Goal: Information Seeking & Learning: Find contact information

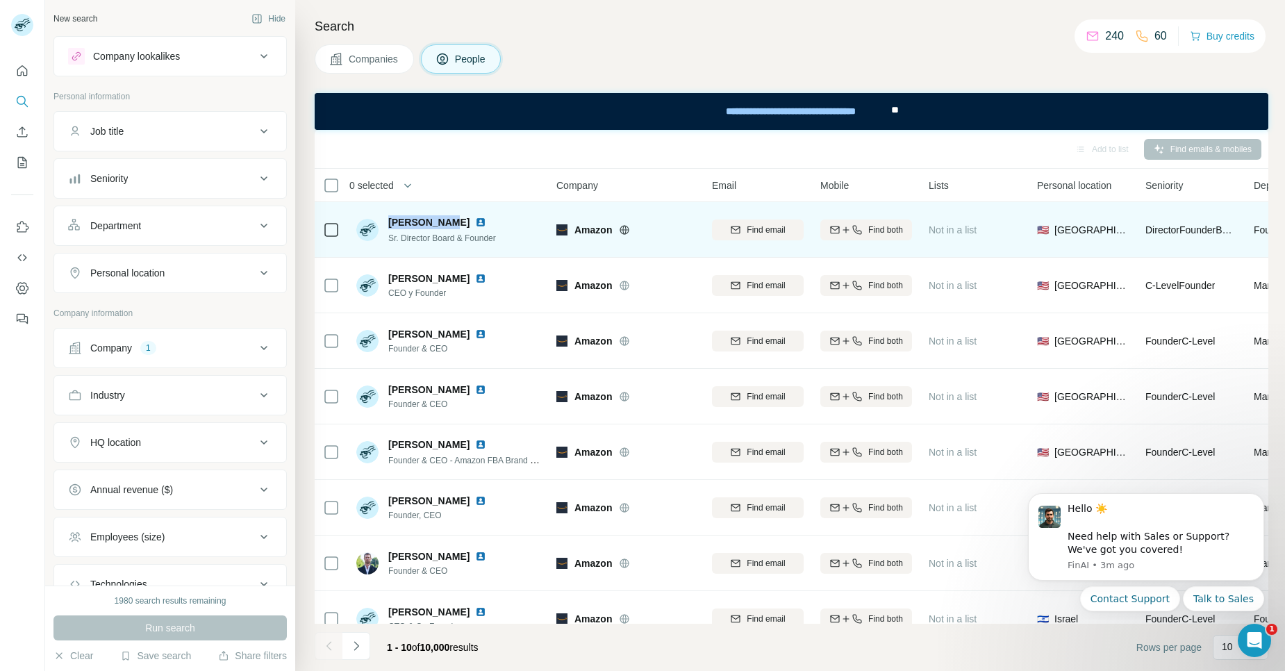
drag, startPoint x: 448, startPoint y: 217, endPoint x: 388, endPoint y: 220, distance: 59.8
click at [388, 220] on span "Dawn Saxton" at bounding box center [428, 222] width 81 height 14
copy span "Dawn Saxton"
click at [514, 207] on td "Dawn Saxton Sr. Director Board & Founder" at bounding box center [448, 230] width 201 height 56
click at [496, 195] on table "0 selected People Company Email Mobile Lists Personal location Seniority Depart…" at bounding box center [912, 463] width 1195 height 589
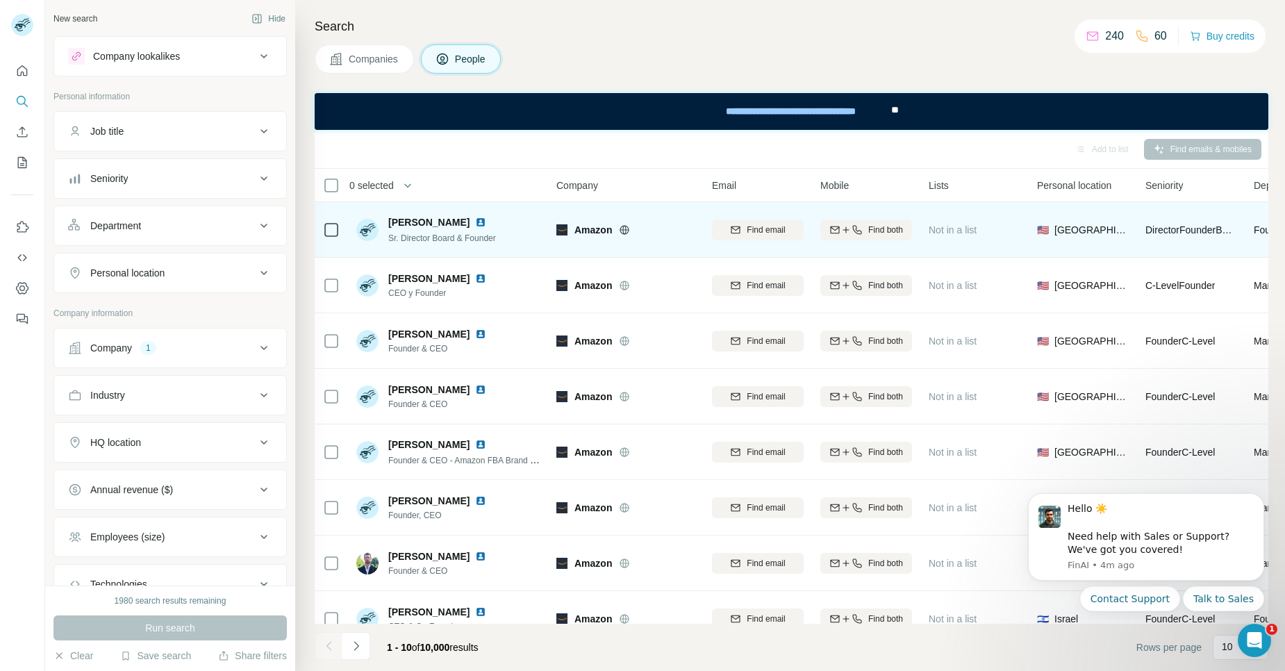
click at [475, 224] on img at bounding box center [480, 222] width 11 height 11
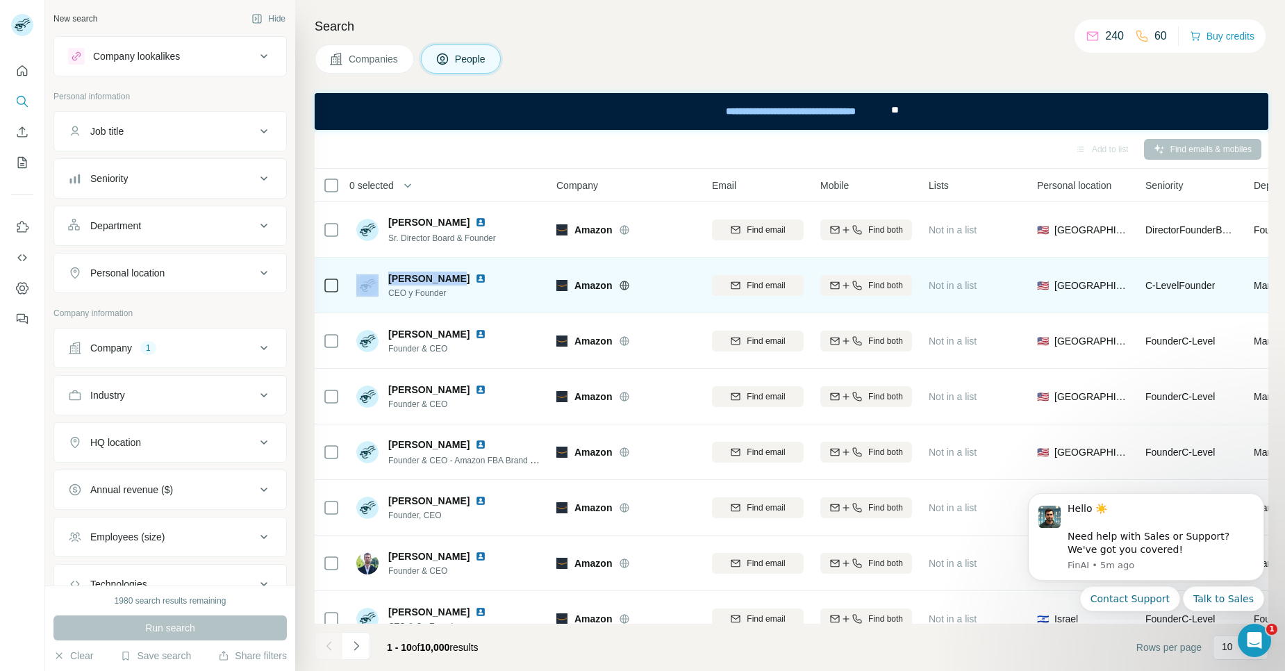
drag, startPoint x: 450, startPoint y: 278, endPoint x: 383, endPoint y: 282, distance: 67.5
click at [383, 282] on div "Gustavo Diaz CEO y Founder" at bounding box center [423, 286] width 135 height 28
copy div "Gustavo Diaz"
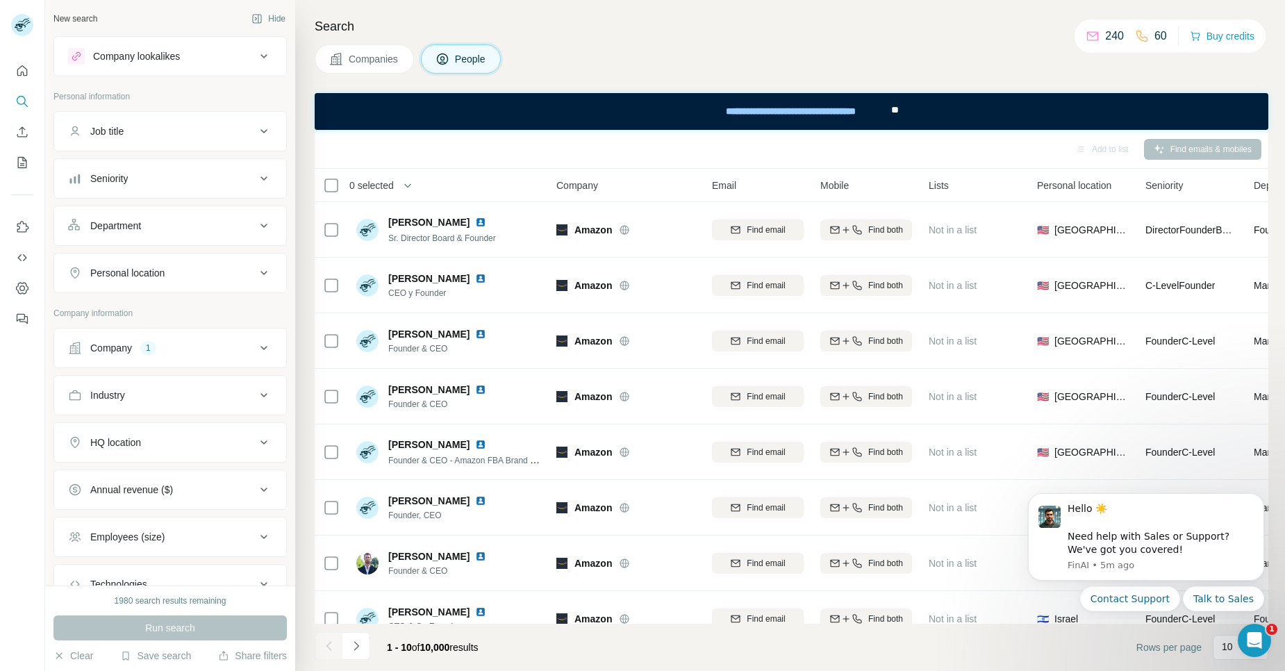
click at [488, 156] on div "Add to list Find emails & mobiles" at bounding box center [792, 149] width 940 height 24
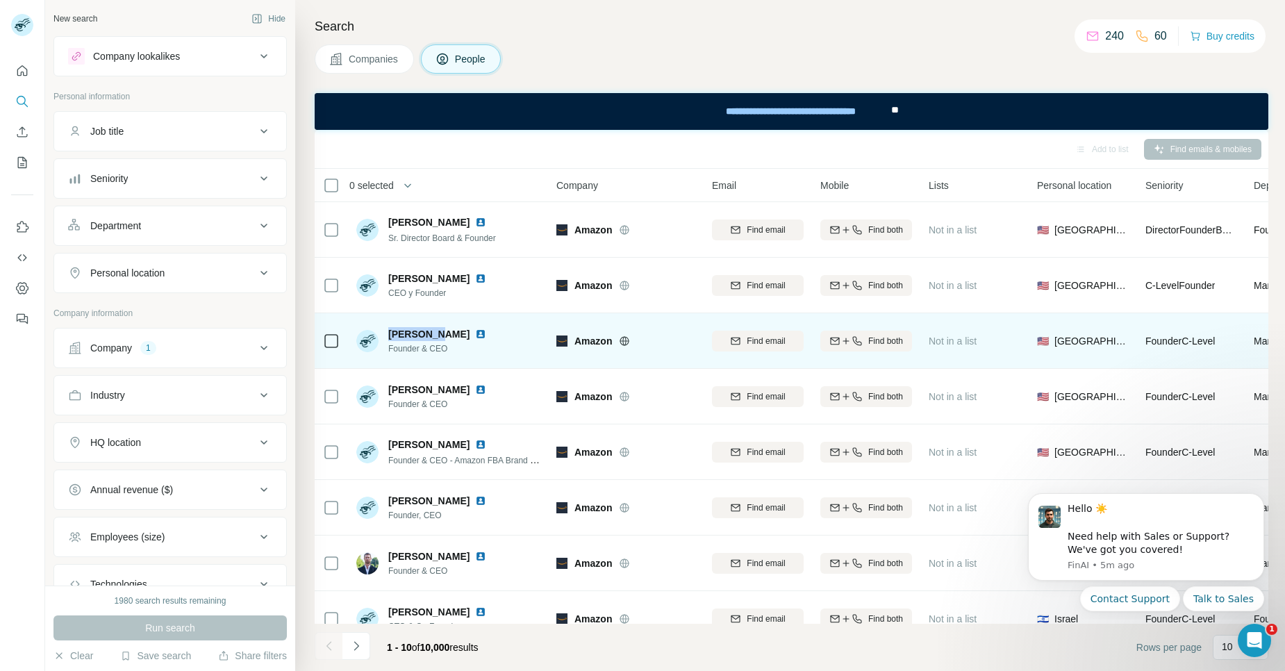
drag, startPoint x: 438, startPoint y: 336, endPoint x: 388, endPoint y: 337, distance: 50.0
click at [388, 337] on span "John Cook" at bounding box center [428, 334] width 81 height 14
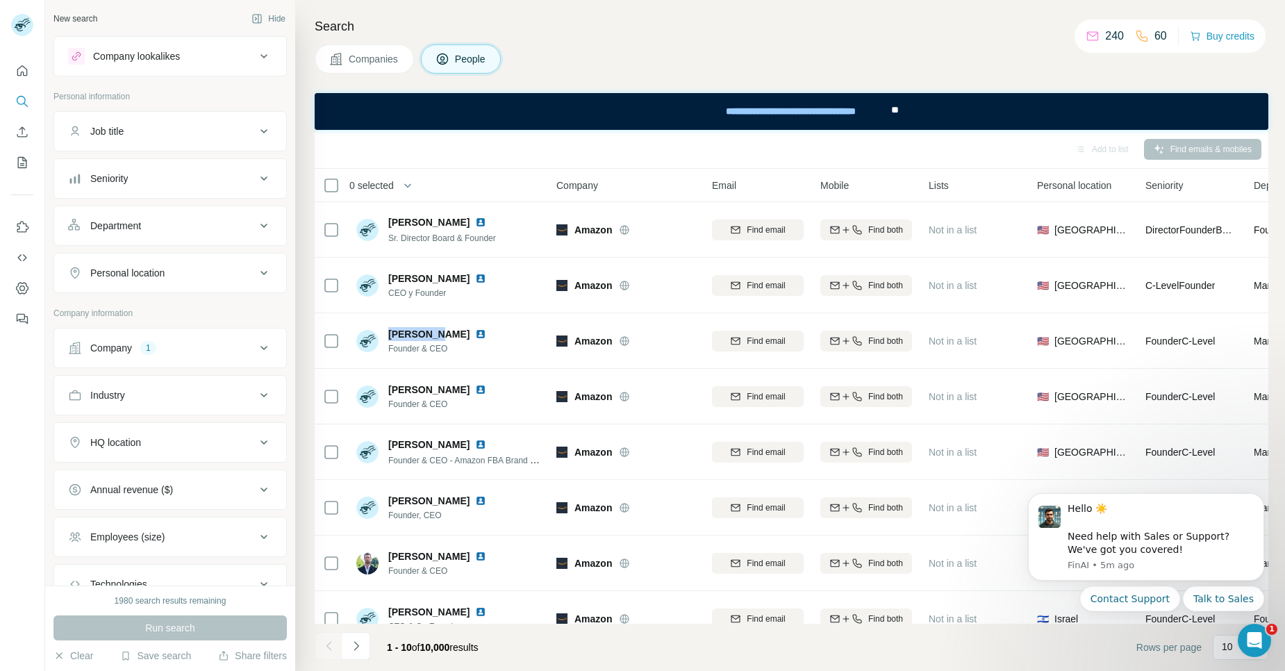
copy span "John Cook"
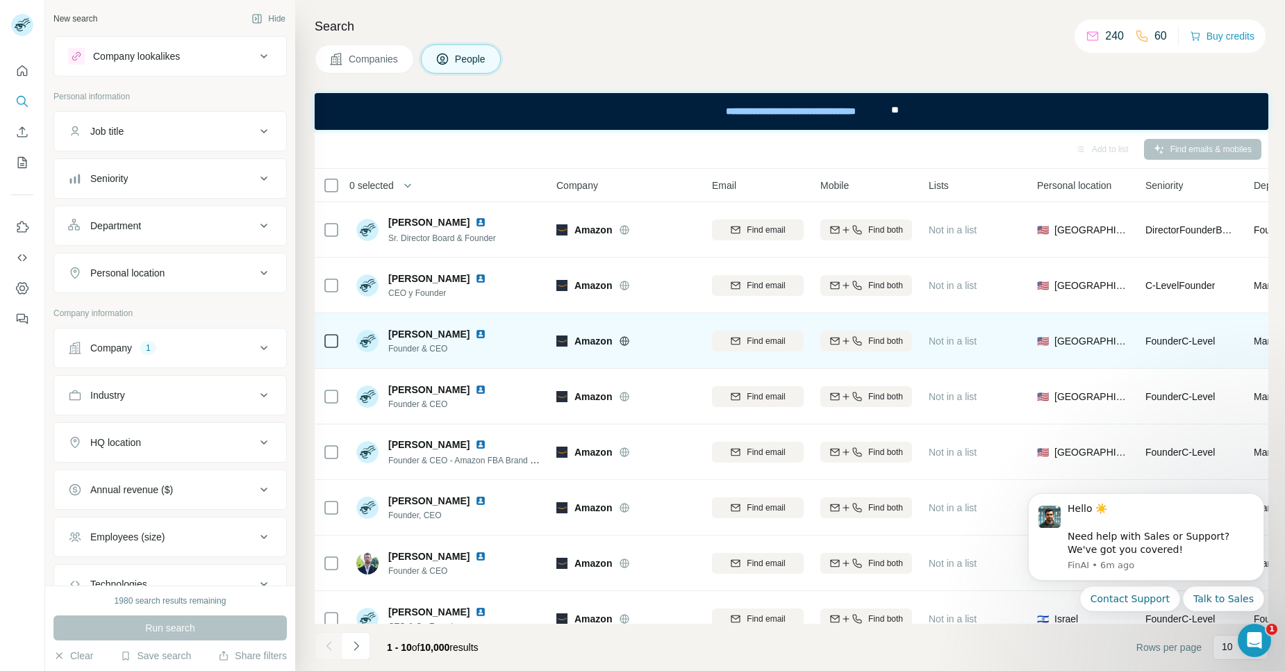
click at [512, 335] on div "John Cook Founder & CEO" at bounding box center [448, 341] width 185 height 38
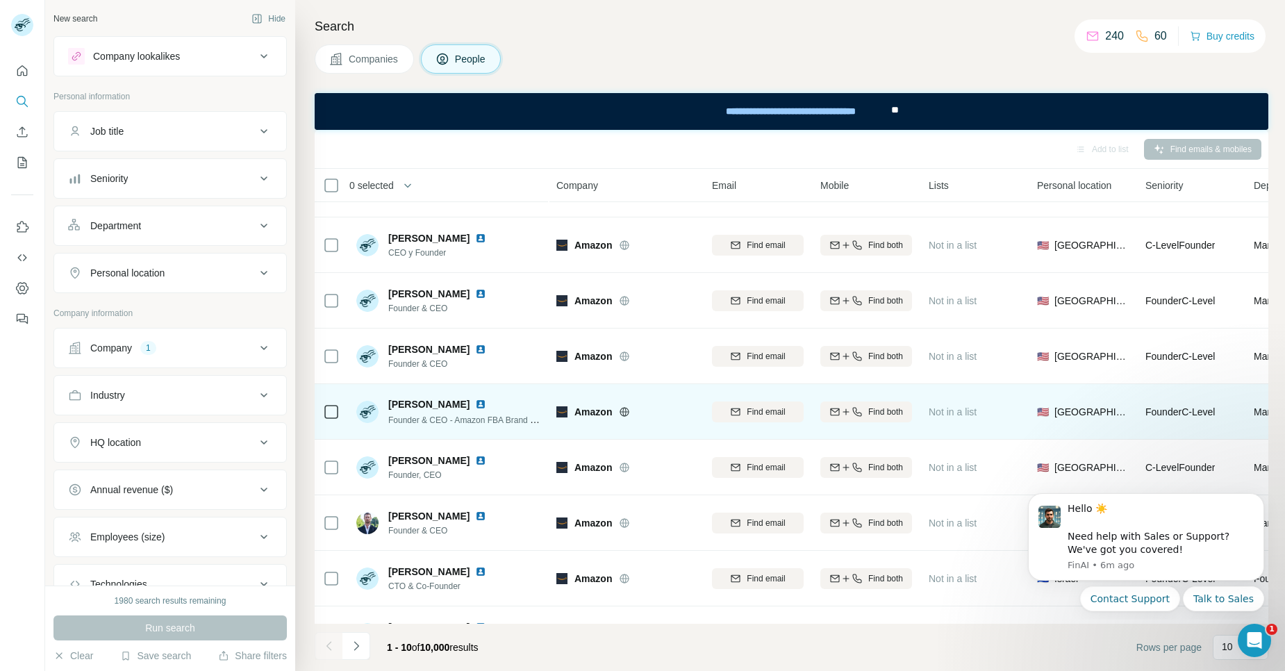
scroll to position [141, 0]
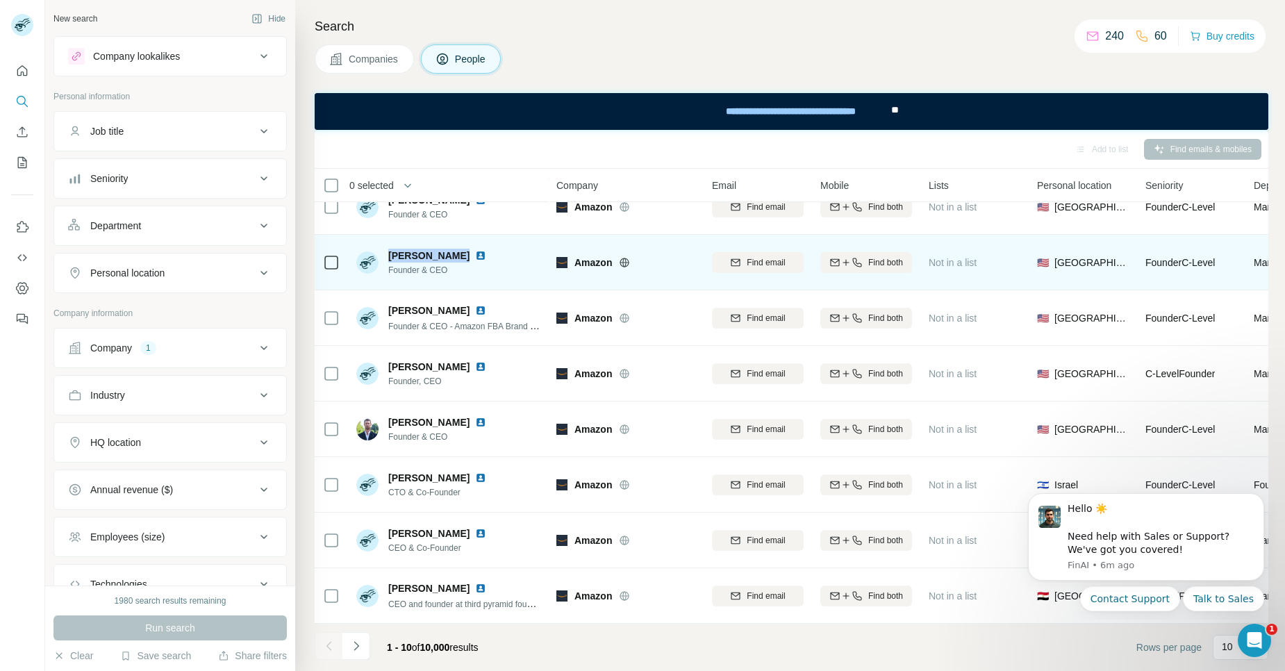
drag, startPoint x: 455, startPoint y: 249, endPoint x: 387, endPoint y: 245, distance: 68.3
click at [387, 249] on div "Murat Bazarov Founder & CEO" at bounding box center [423, 263] width 135 height 28
copy span "Murat Bazarov"
click at [511, 244] on div "Murat Bazarov Founder & CEO" at bounding box center [448, 262] width 185 height 38
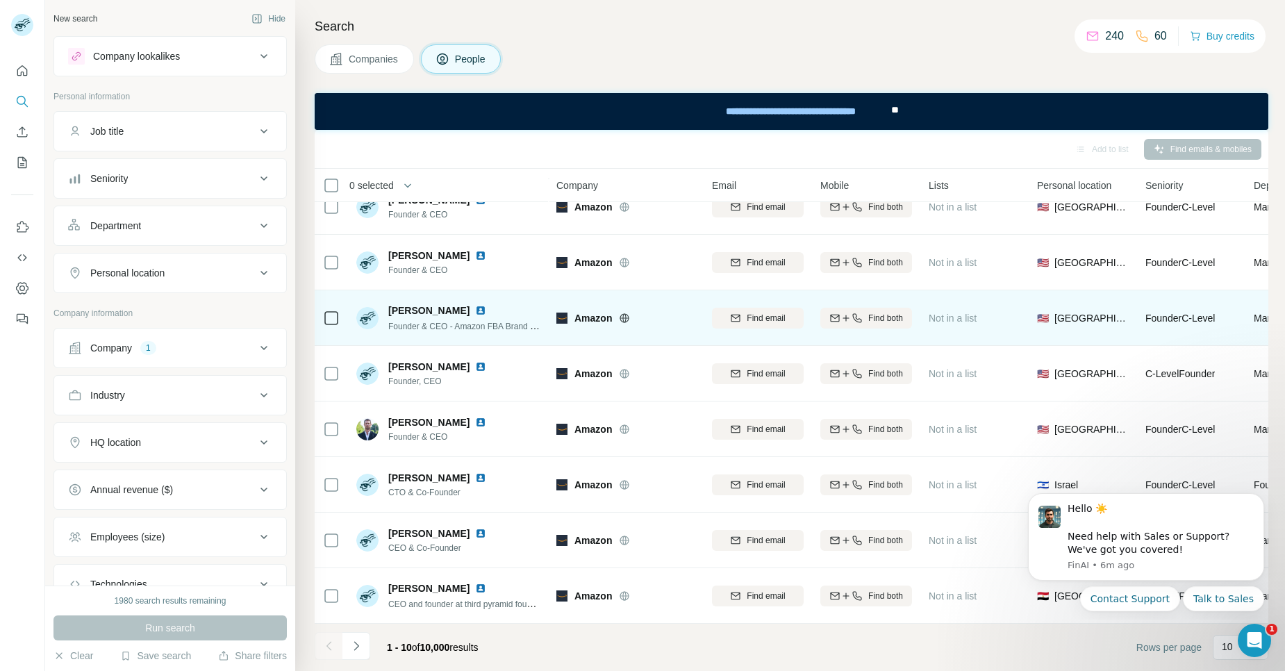
drag, startPoint x: 460, startPoint y: 305, endPoint x: 387, endPoint y: 304, distance: 73.0
click at [387, 304] on div "Pete Scratchley Founder & CEO - Amazon FBA Brand | E-Commerce | Full Product Li…" at bounding box center [448, 318] width 185 height 29
copy span "Pete Scratchley"
click at [524, 304] on div "Pete Scratchley" at bounding box center [464, 311] width 153 height 14
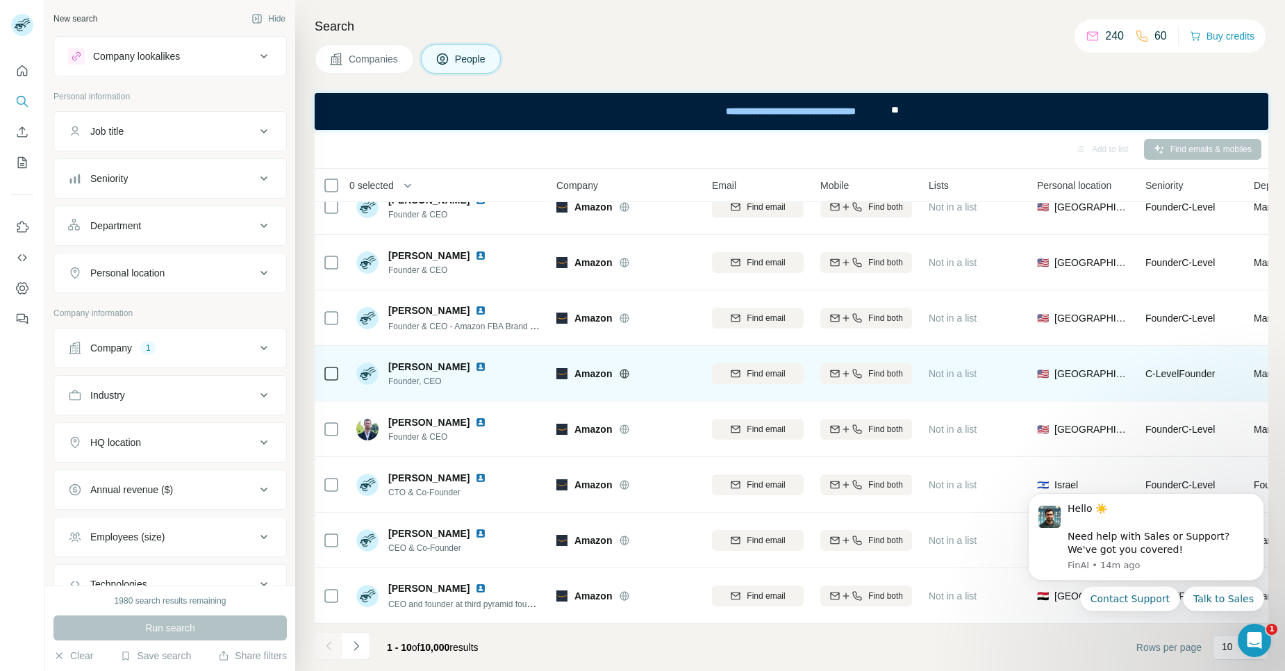
drag, startPoint x: 390, startPoint y: 360, endPoint x: 463, endPoint y: 365, distance: 73.8
click at [463, 365] on div "Robert Haddock" at bounding box center [440, 367] width 104 height 14
copy span "Robert Haddock"
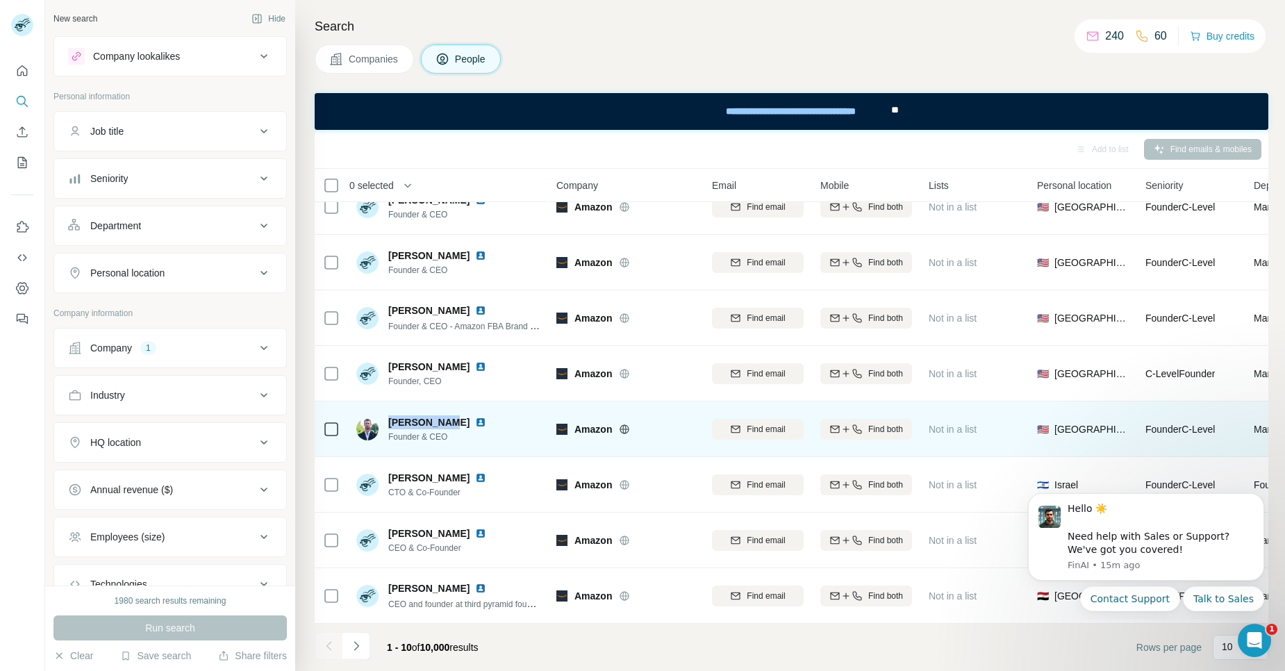
drag, startPoint x: 390, startPoint y: 418, endPoint x: 447, endPoint y: 415, distance: 57.0
click at [447, 415] on div "Vadim Guchi" at bounding box center [440, 422] width 104 height 14
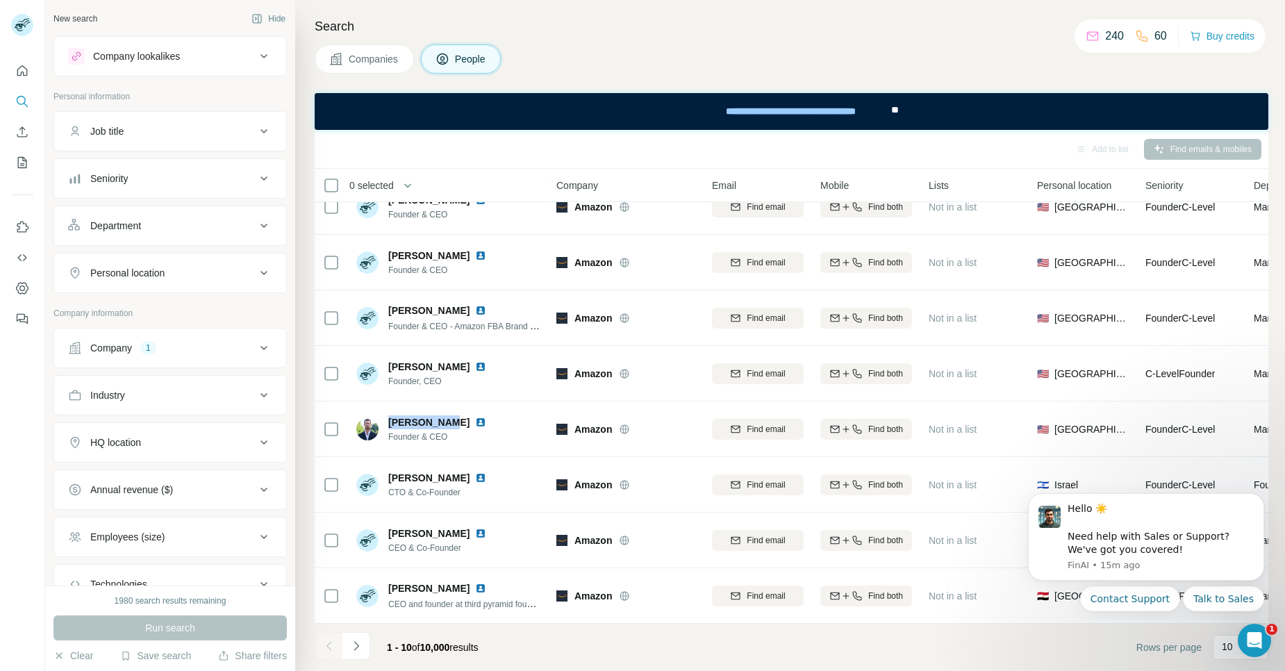
copy span "Vadim Guchi"
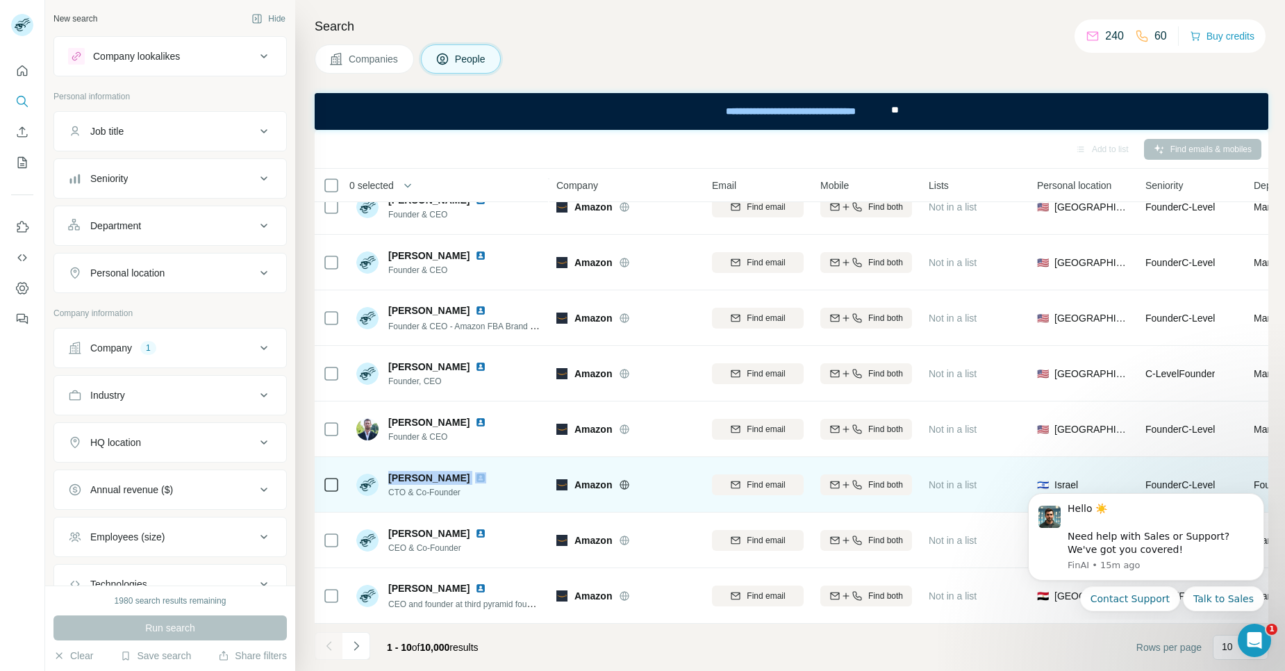
drag, startPoint x: 388, startPoint y: 470, endPoint x: 481, endPoint y: 470, distance: 92.4
click at [481, 471] on div "Yoram Shtokhamer" at bounding box center [440, 478] width 104 height 14
copy span "Yoram Shtokhamer"
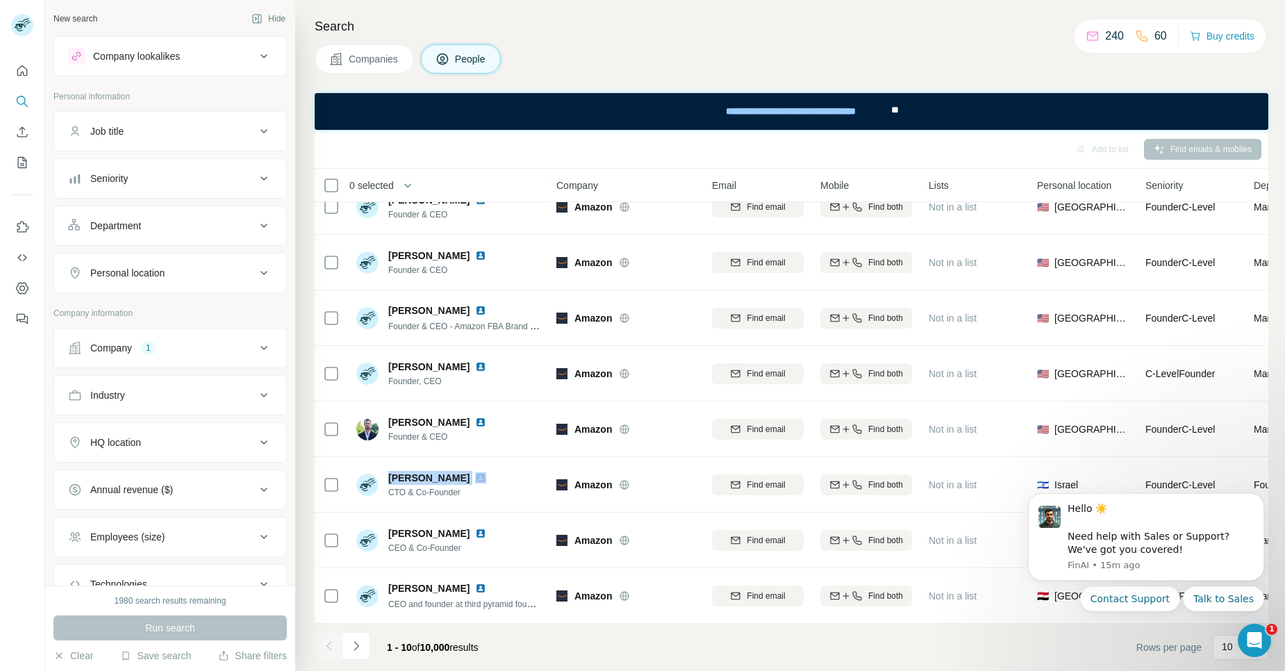
copy span "Yoram Shtokhamer"
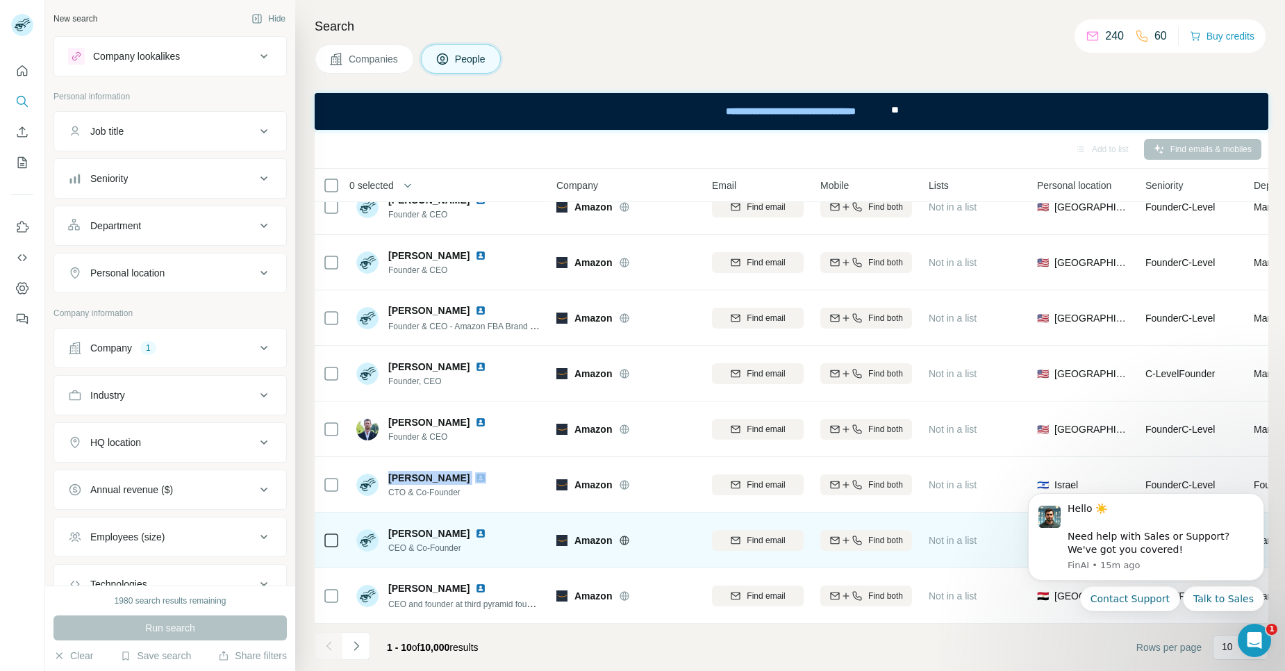
drag, startPoint x: 390, startPoint y: 528, endPoint x: 472, endPoint y: 527, distance: 82.0
click at [472, 527] on div "Yuval Shtokhamer" at bounding box center [440, 534] width 104 height 14
copy span "Yuval Shtokhamer"
click at [516, 538] on div "Yuval Shtokhamer CEO & Co-Founder" at bounding box center [448, 540] width 185 height 38
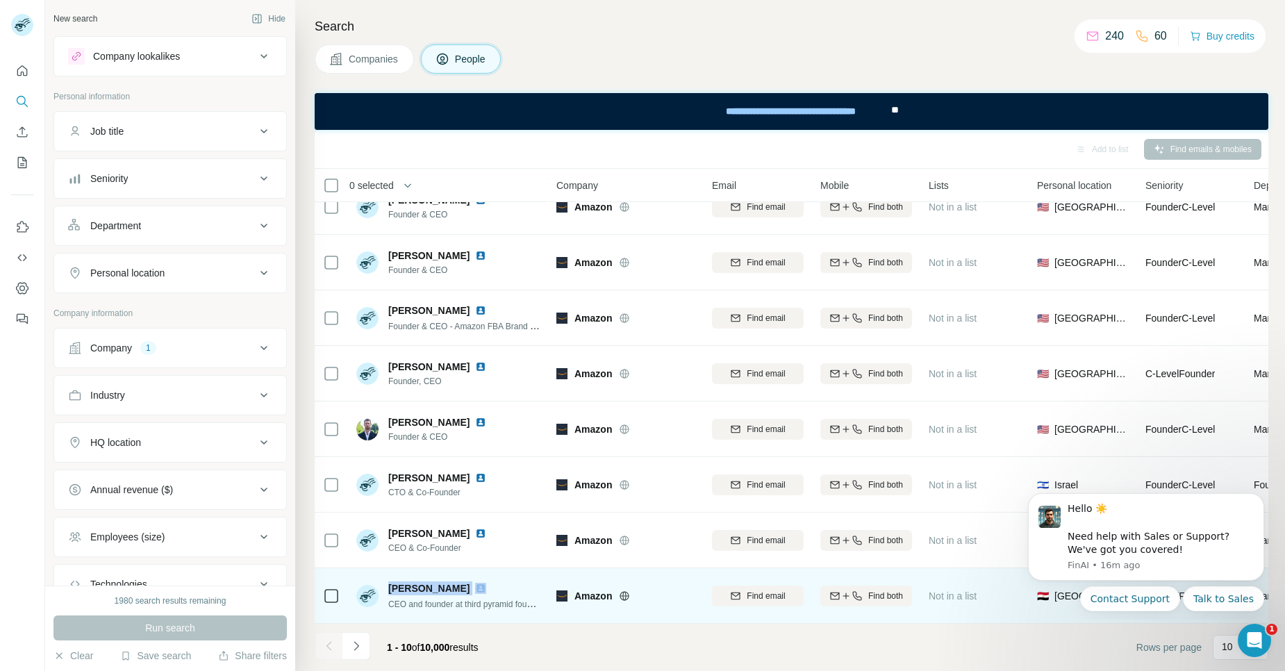
drag, startPoint x: 389, startPoint y: 578, endPoint x: 447, endPoint y: 582, distance: 58.5
click at [447, 582] on div "محمد جاد الله" at bounding box center [464, 589] width 153 height 14
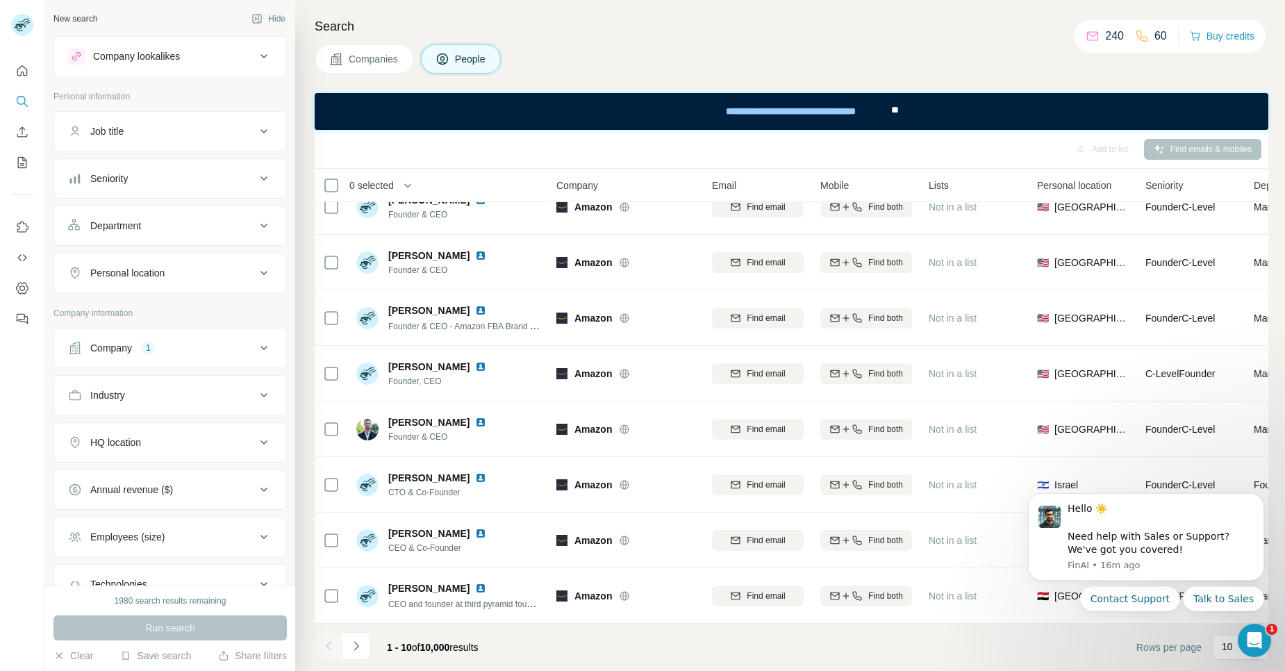
click at [304, 546] on div "Search Companies People Add to list Find emails & mobiles 0 selected People Com…" at bounding box center [790, 335] width 990 height 671
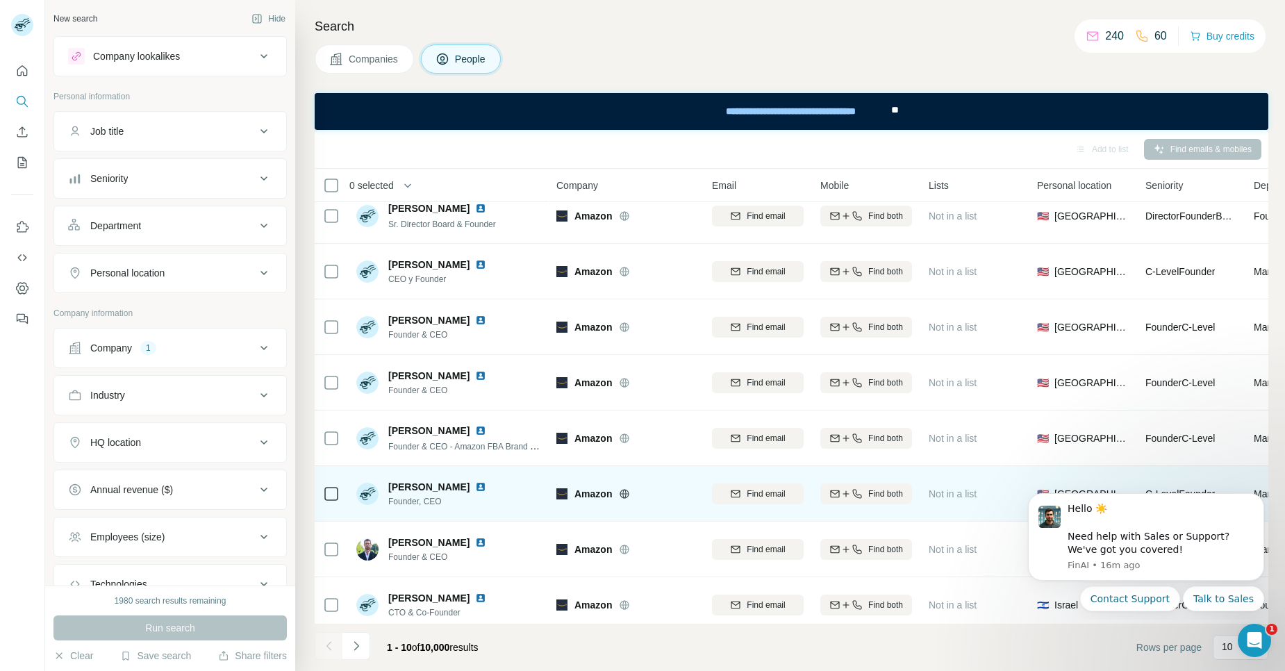
scroll to position [0, 0]
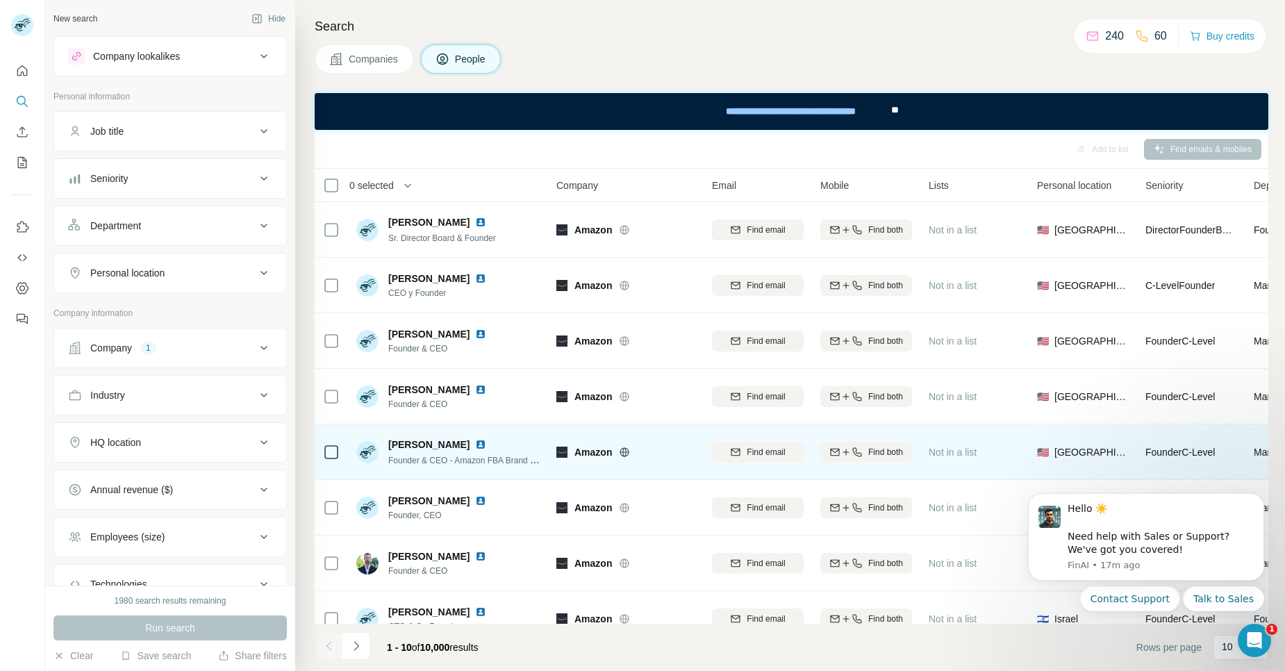
drag, startPoint x: 390, startPoint y: 447, endPoint x: 460, endPoint y: 446, distance: 69.5
click at [460, 446] on span "Pete Scratchley" at bounding box center [428, 445] width 81 height 14
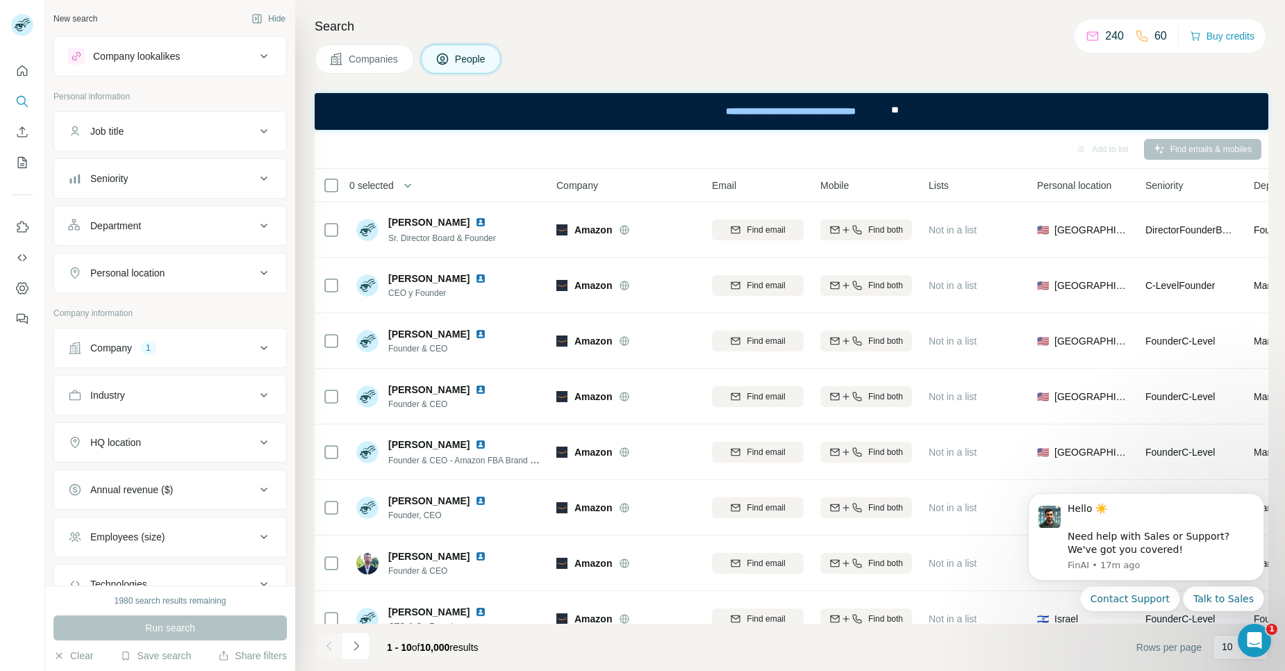
click at [452, 149] on div "Add to list Find emails & mobiles" at bounding box center [792, 149] width 940 height 24
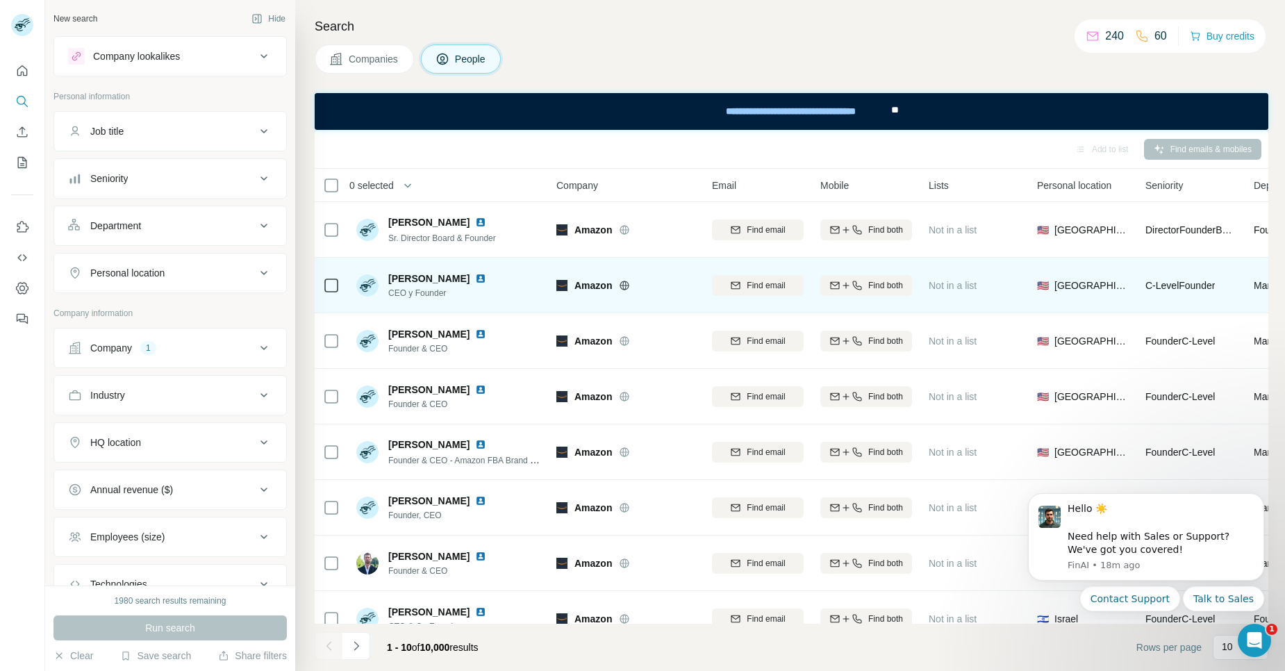
click at [475, 281] on img at bounding box center [480, 278] width 11 height 11
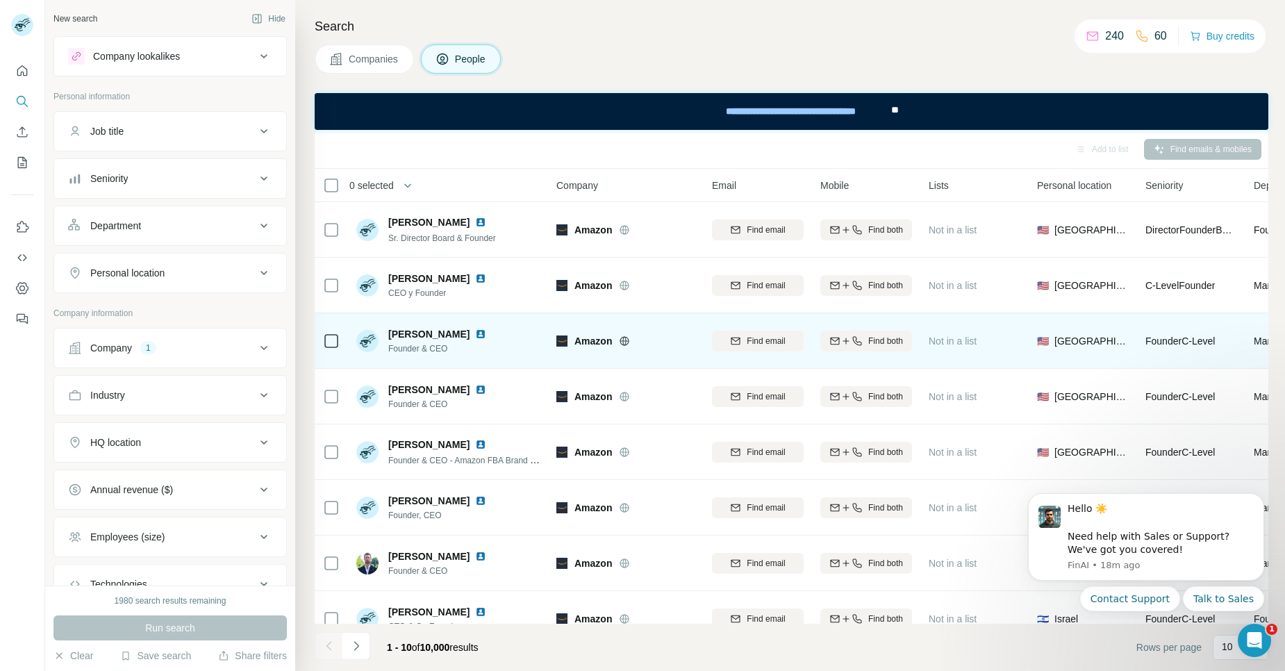
click at [475, 336] on img at bounding box center [480, 334] width 11 height 11
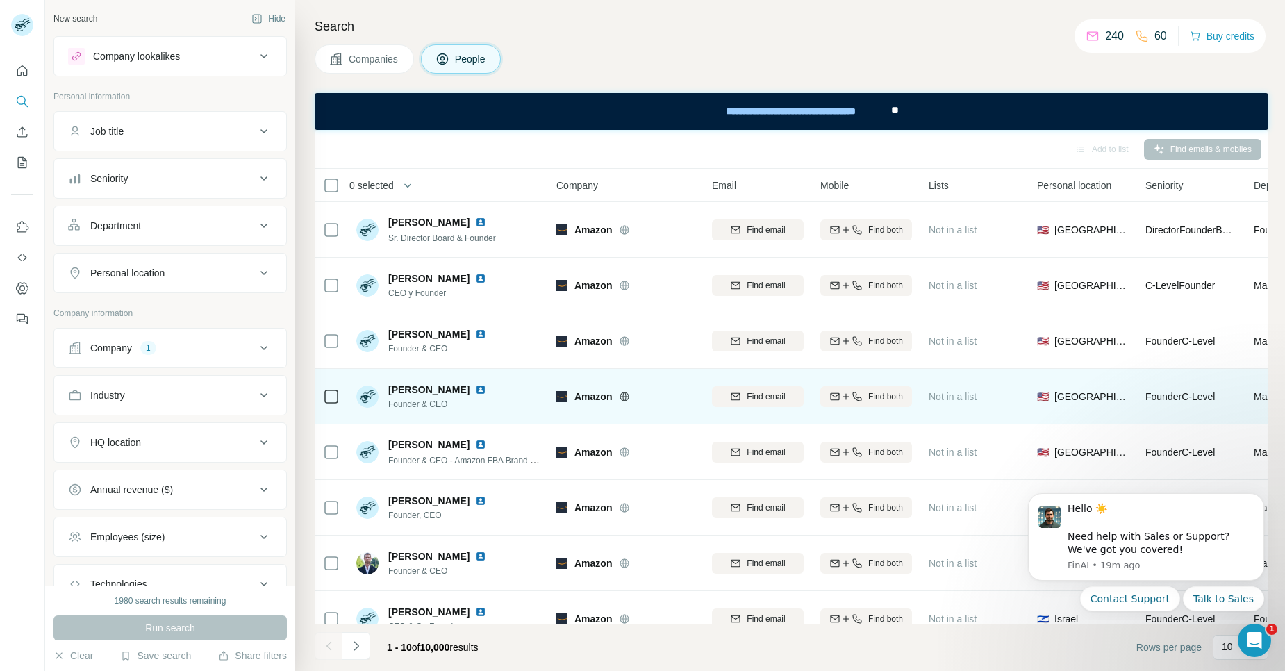
click at [475, 386] on img at bounding box center [480, 389] width 11 height 11
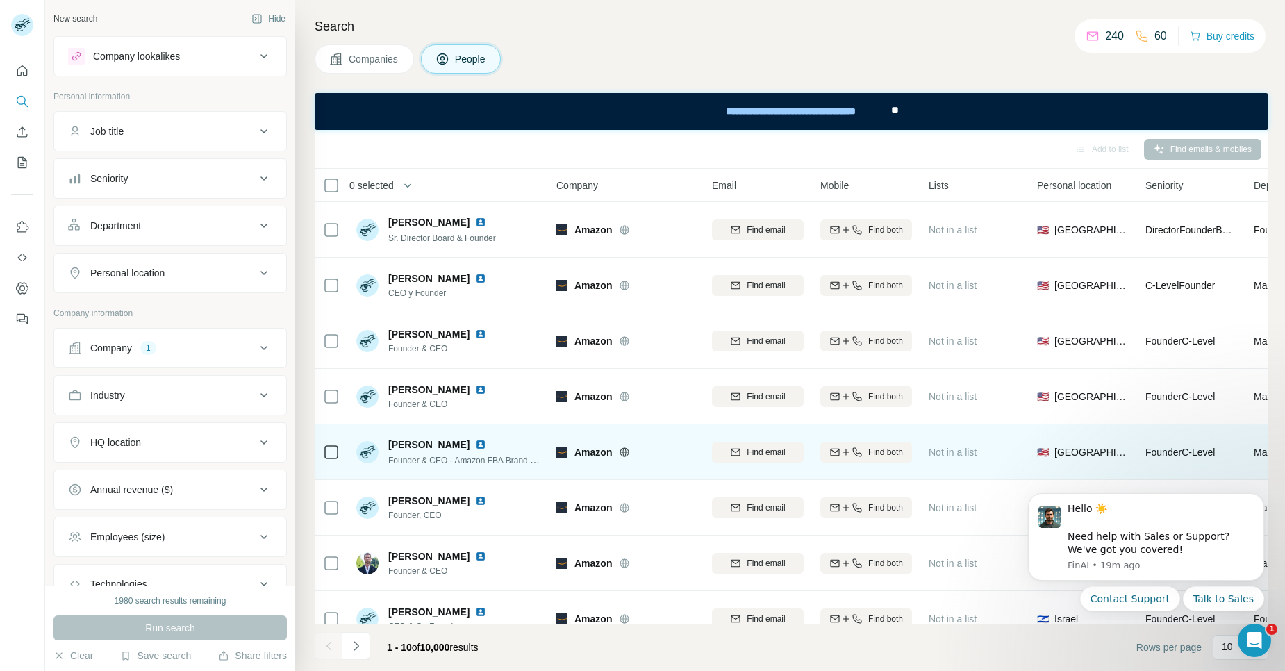
click at [475, 441] on img at bounding box center [480, 444] width 11 height 11
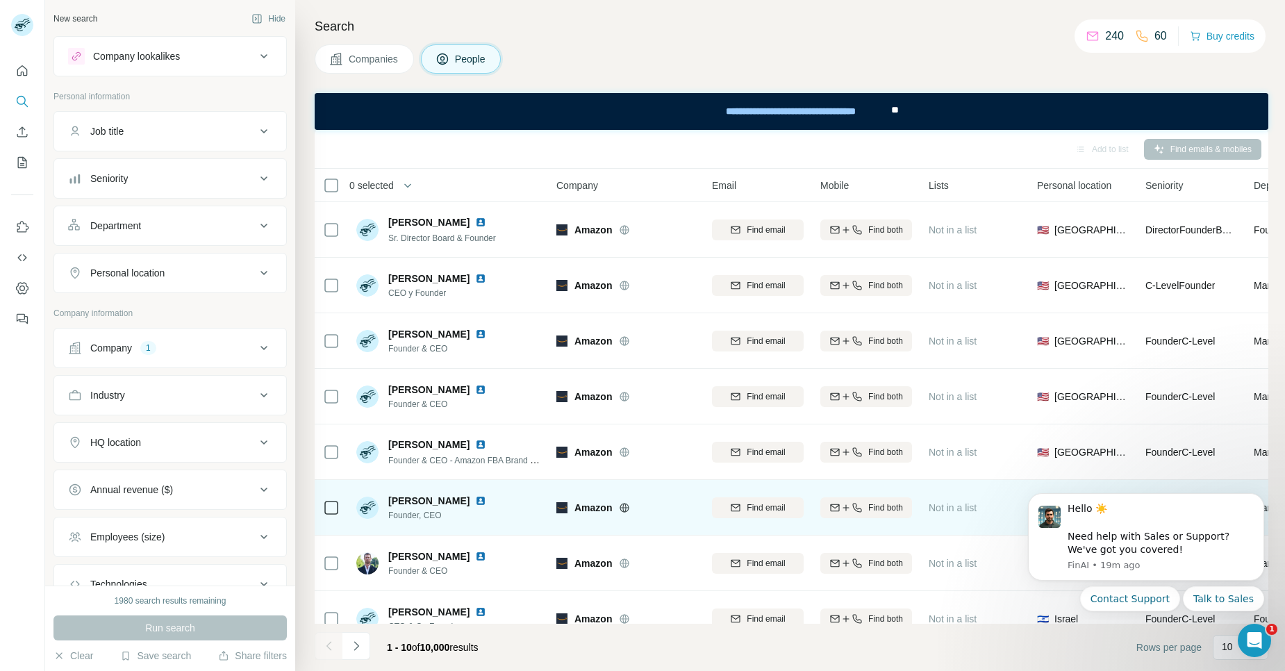
click at [475, 502] on img at bounding box center [480, 500] width 11 height 11
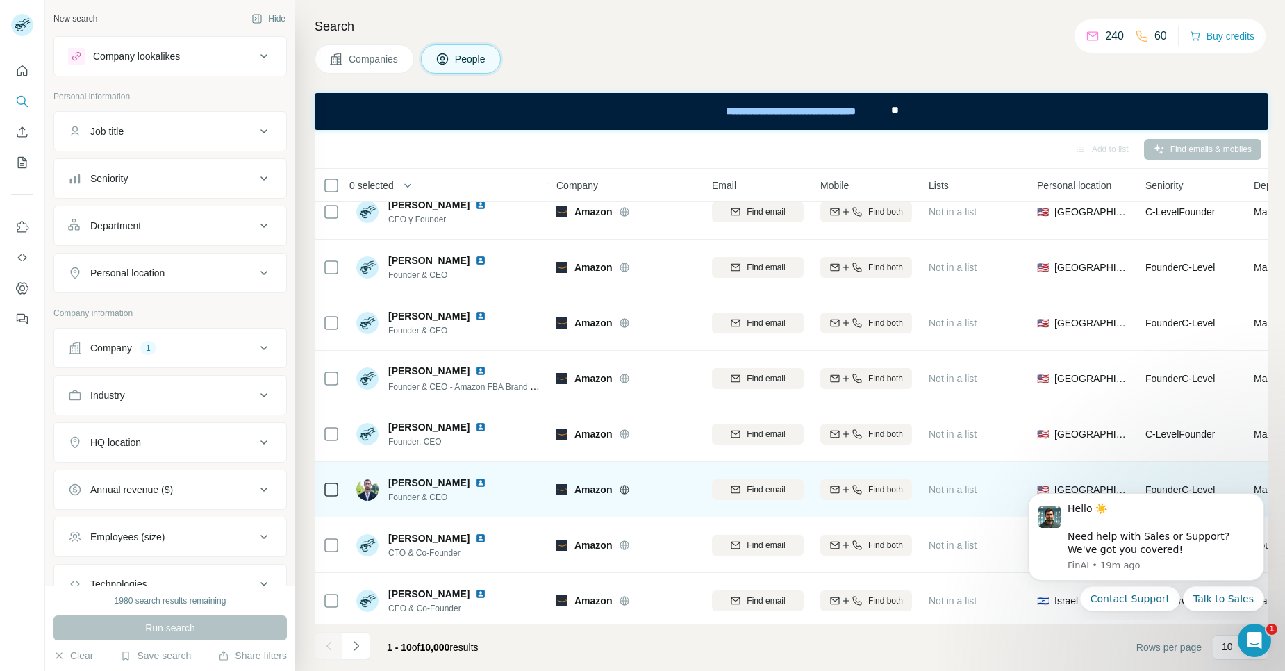
scroll to position [141, 0]
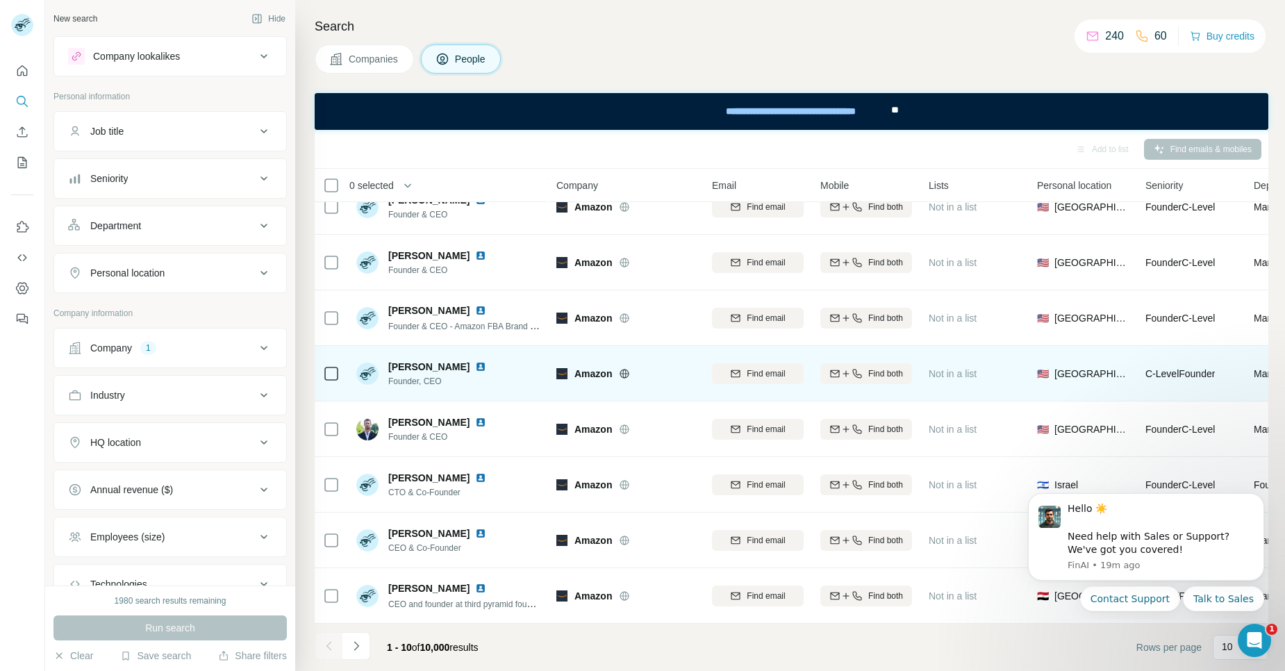
click at [477, 361] on img at bounding box center [480, 366] width 11 height 11
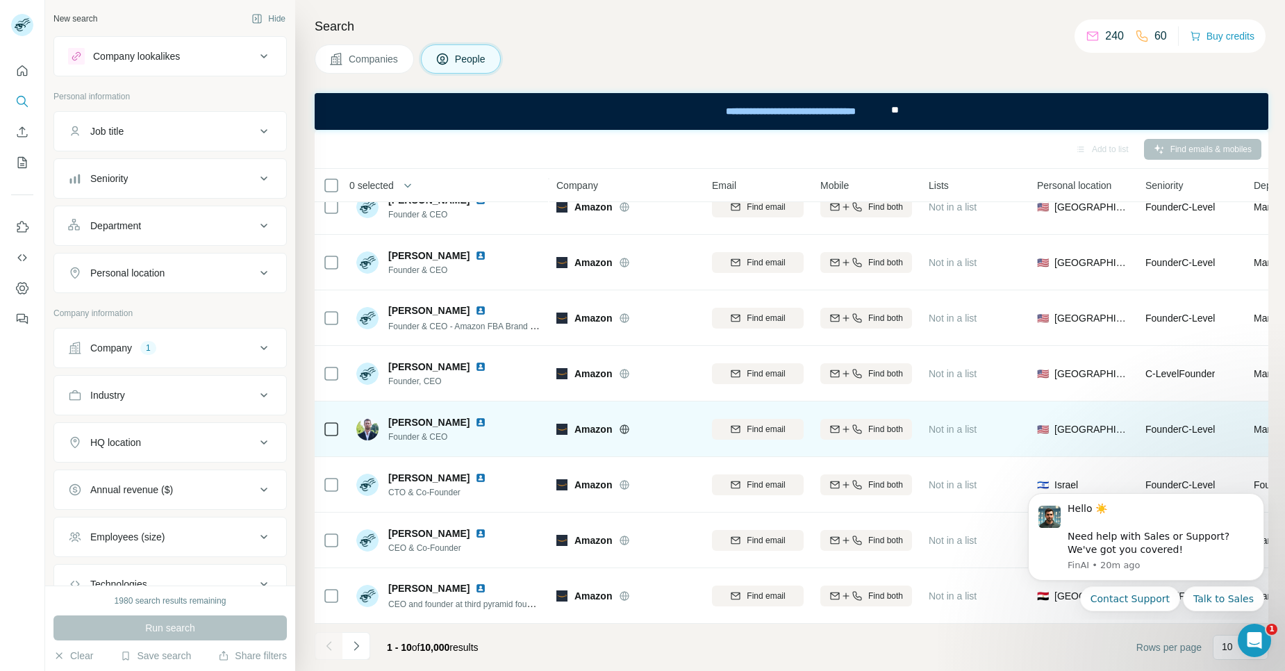
click at [475, 417] on img at bounding box center [480, 422] width 11 height 11
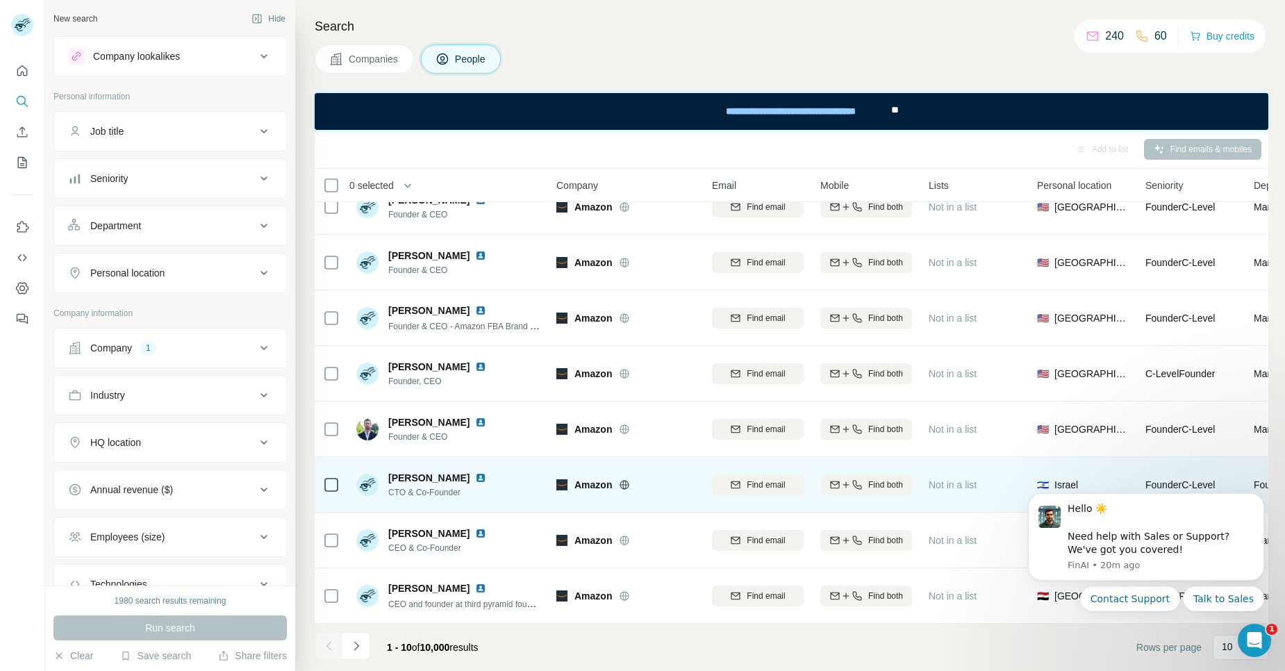
click at [486, 472] on img at bounding box center [480, 477] width 11 height 11
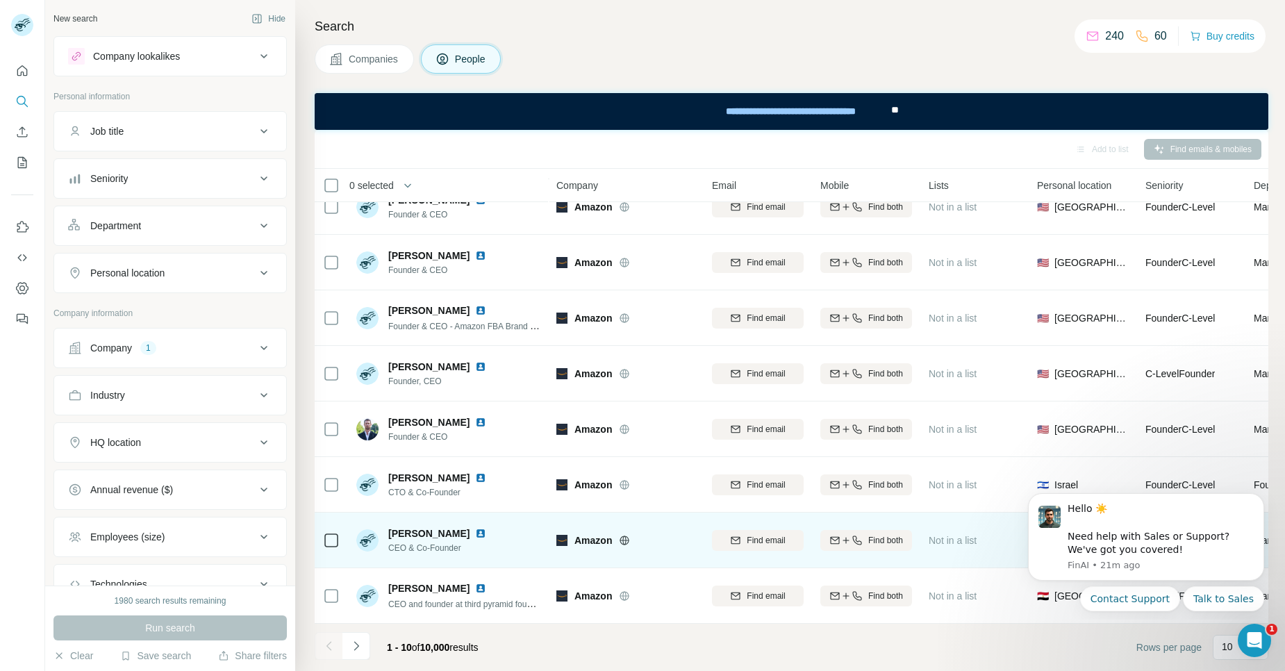
click at [485, 528] on img at bounding box center [480, 533] width 11 height 11
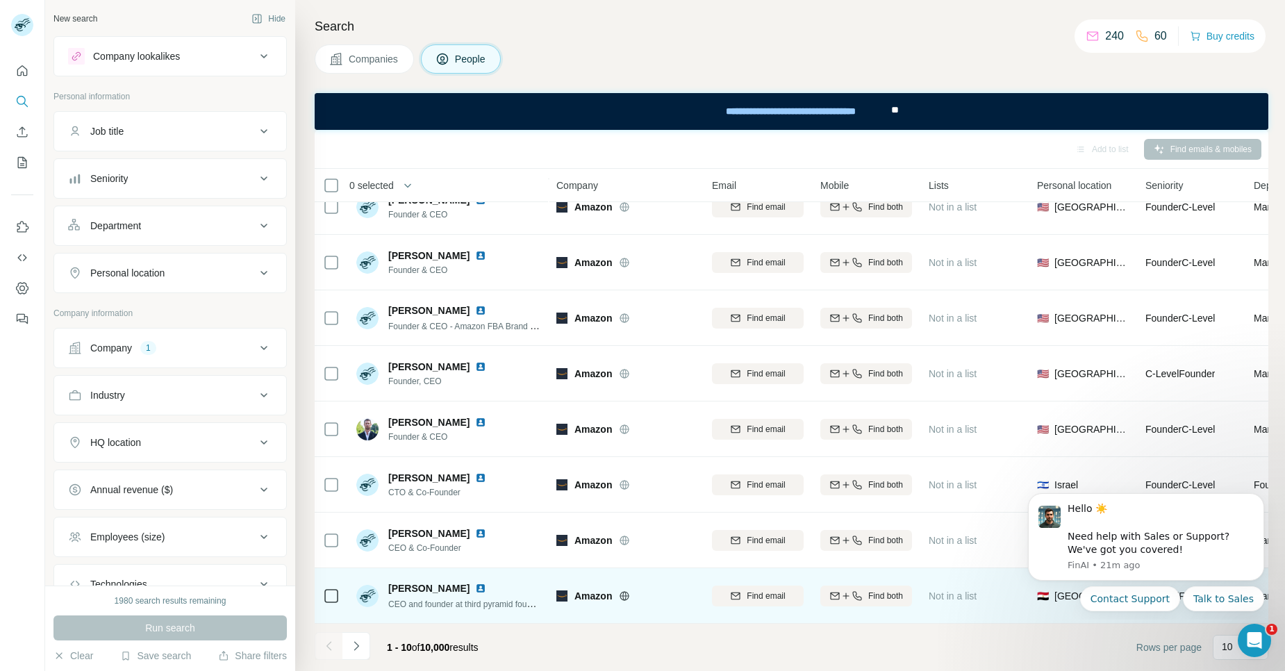
click at [475, 583] on img at bounding box center [480, 588] width 11 height 11
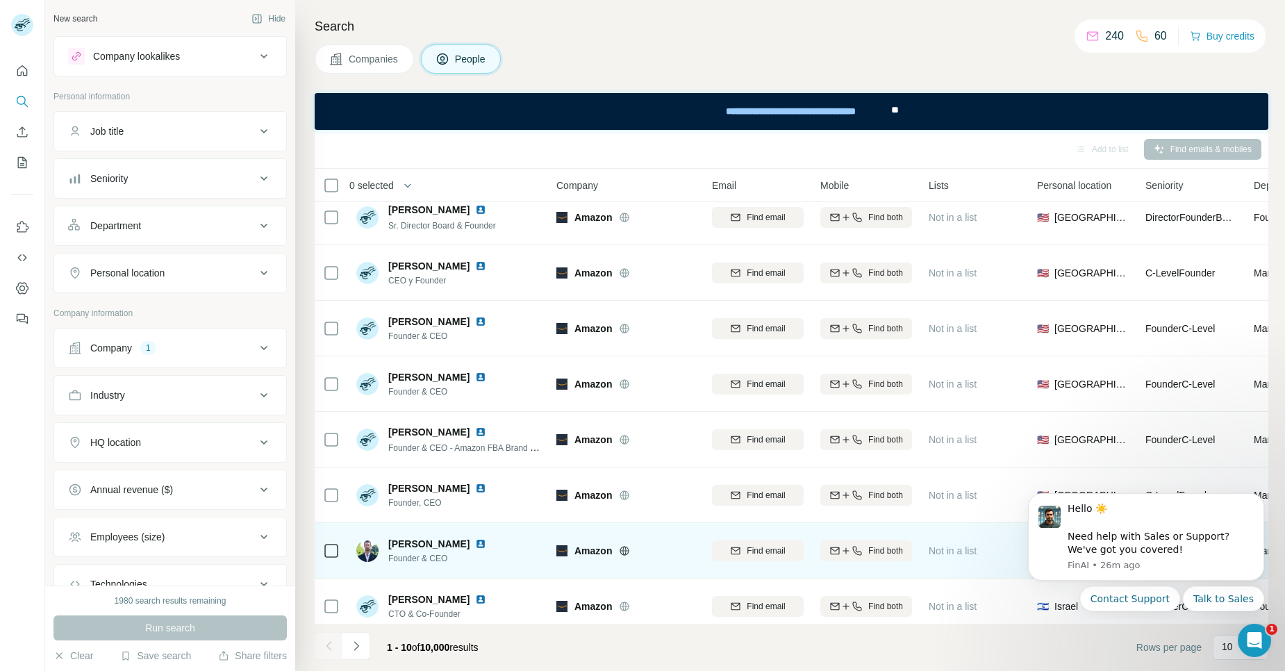
scroll to position [0, 0]
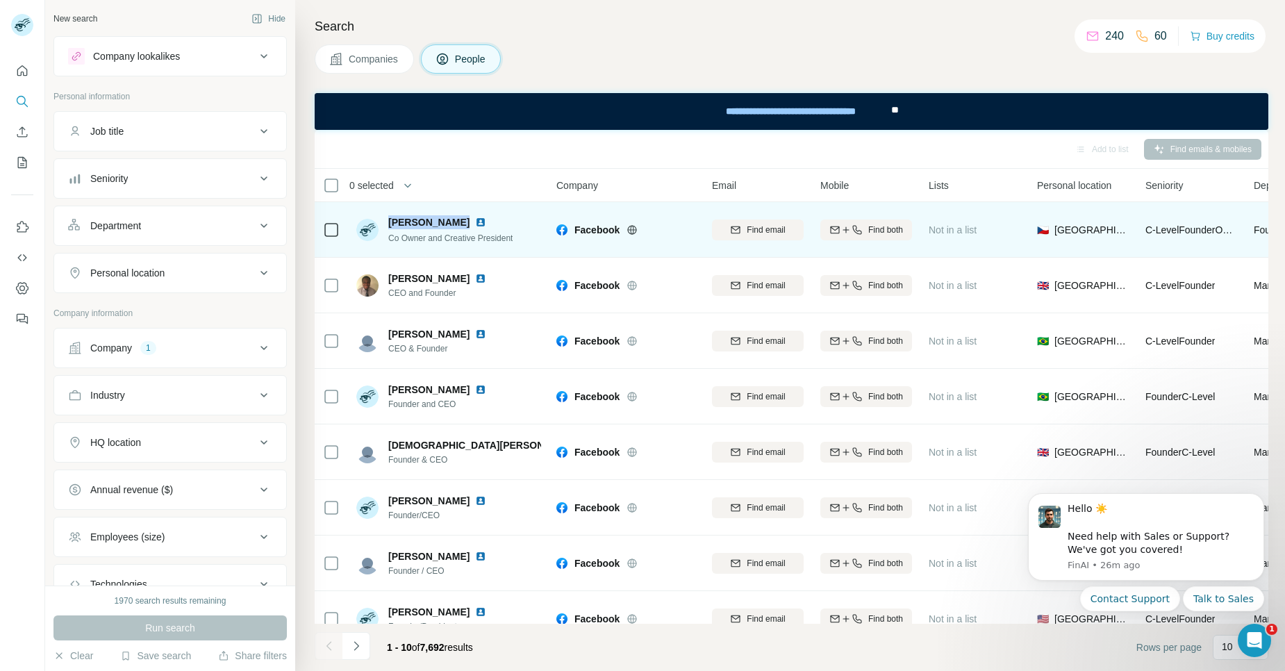
drag, startPoint x: 449, startPoint y: 224, endPoint x: 388, endPoint y: 217, distance: 60.8
click at [388, 217] on div "Stepan Tyller" at bounding box center [450, 222] width 124 height 14
copy span "Stepan Tyller"
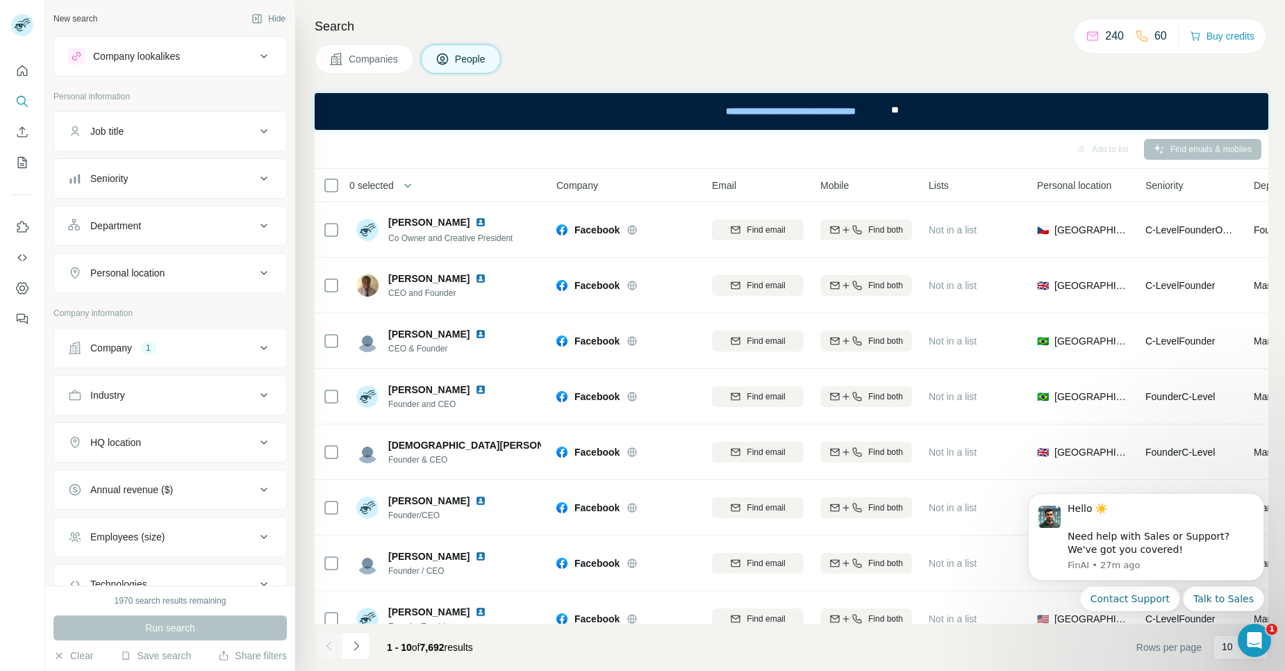
click at [507, 151] on div "Add to list Find emails & mobiles" at bounding box center [792, 149] width 940 height 24
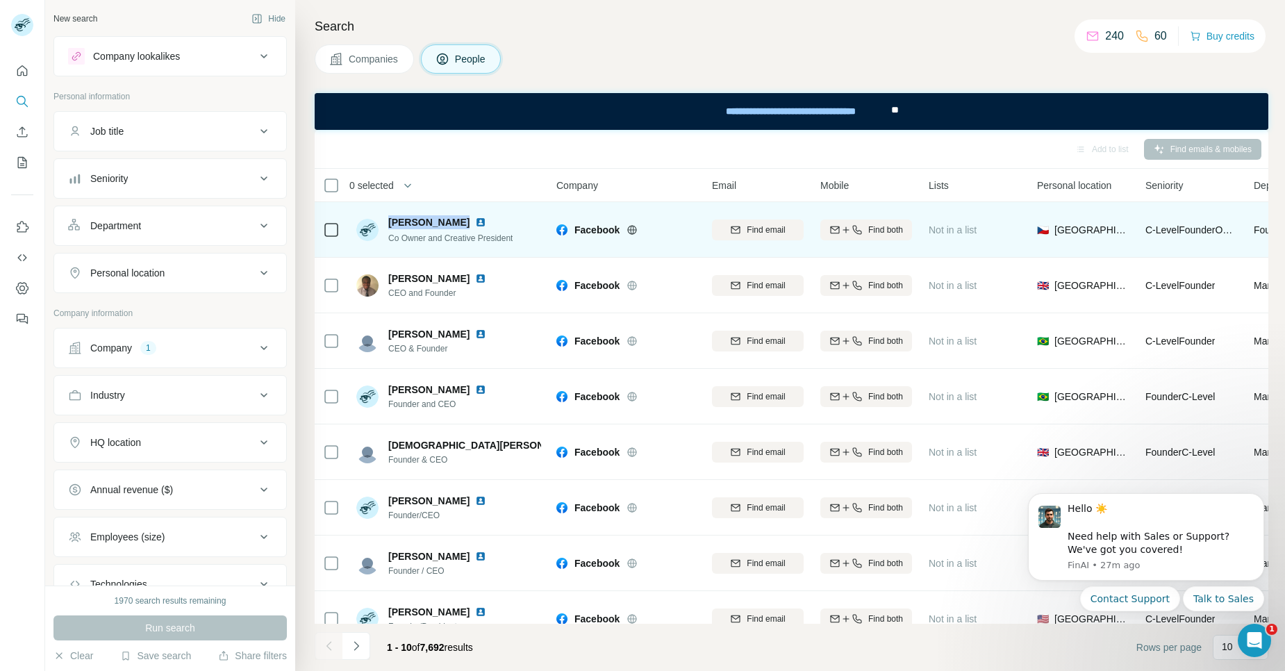
drag, startPoint x: 450, startPoint y: 218, endPoint x: 386, endPoint y: 221, distance: 63.3
click at [386, 221] on div "Stepan Tyller Co Owner and Creative President" at bounding box center [434, 229] width 156 height 29
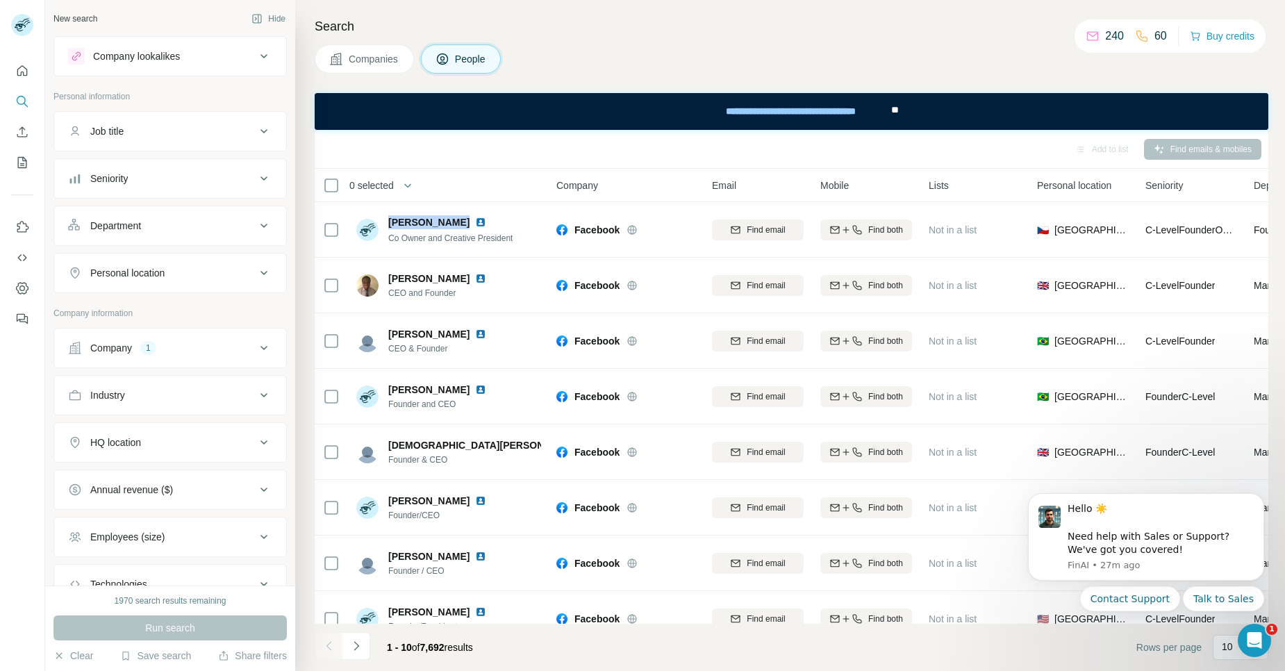
copy span "Stepan Tyller"
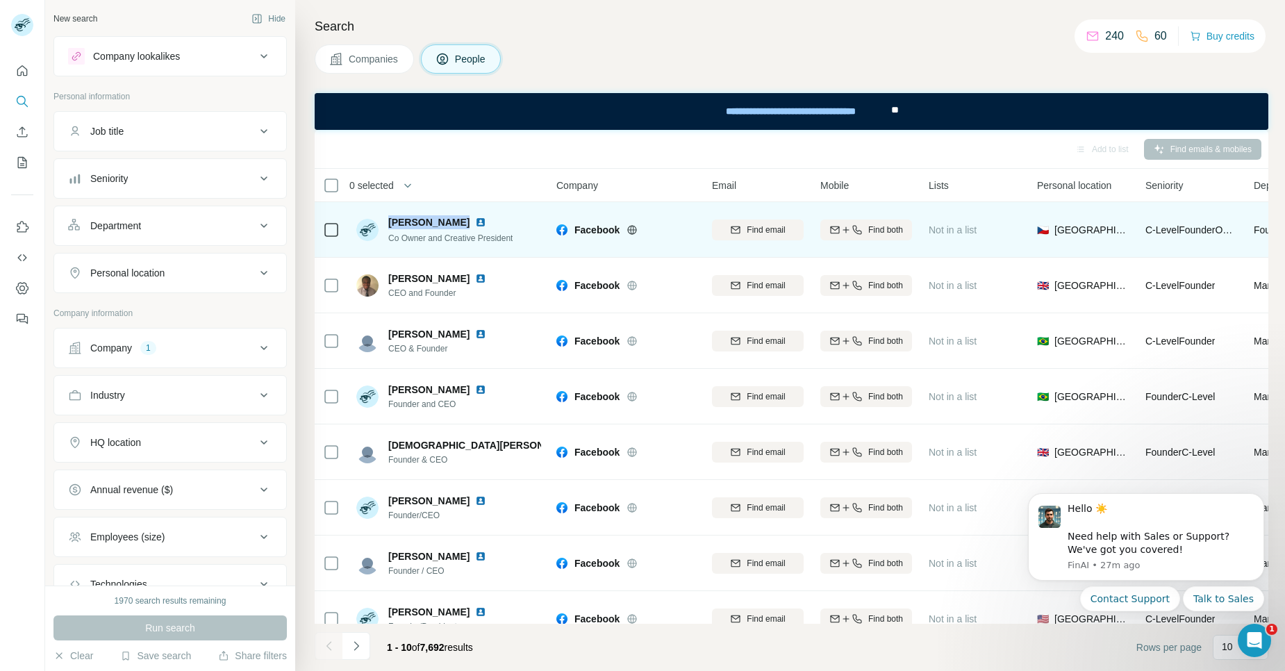
click at [475, 217] on img at bounding box center [480, 222] width 11 height 11
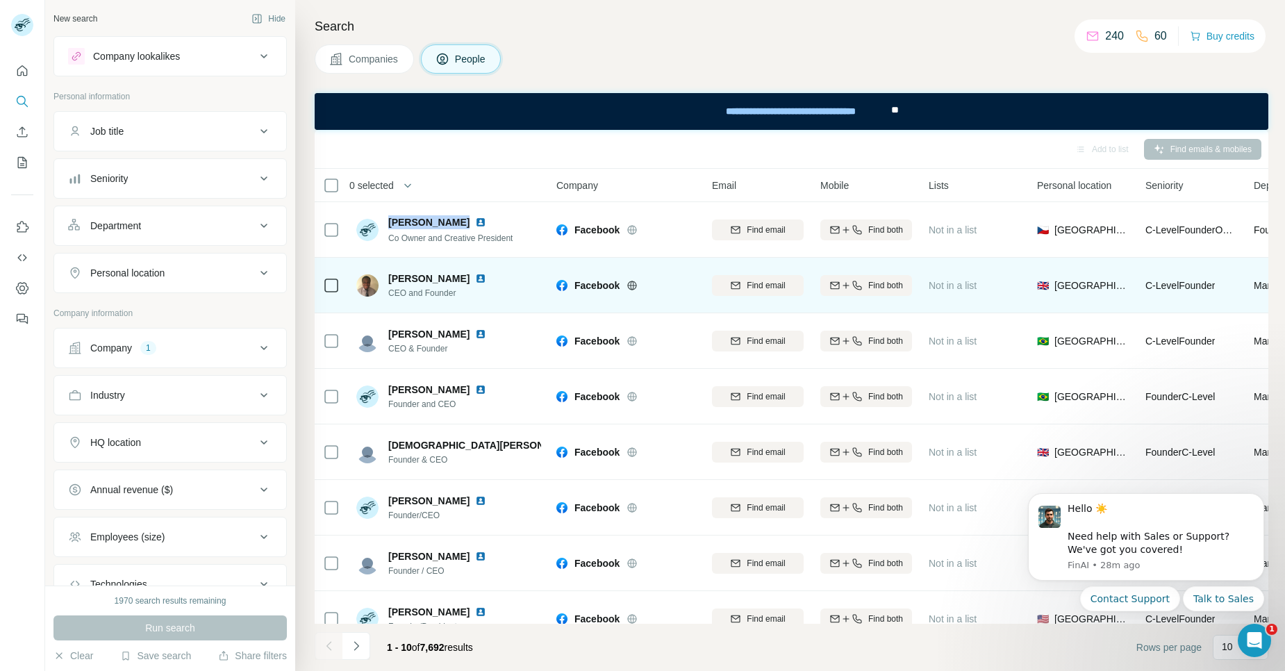
drag, startPoint x: 484, startPoint y: 277, endPoint x: 388, endPoint y: 276, distance: 96.6
click at [388, 276] on span "Adesola Olagundoye" at bounding box center [428, 279] width 81 height 14
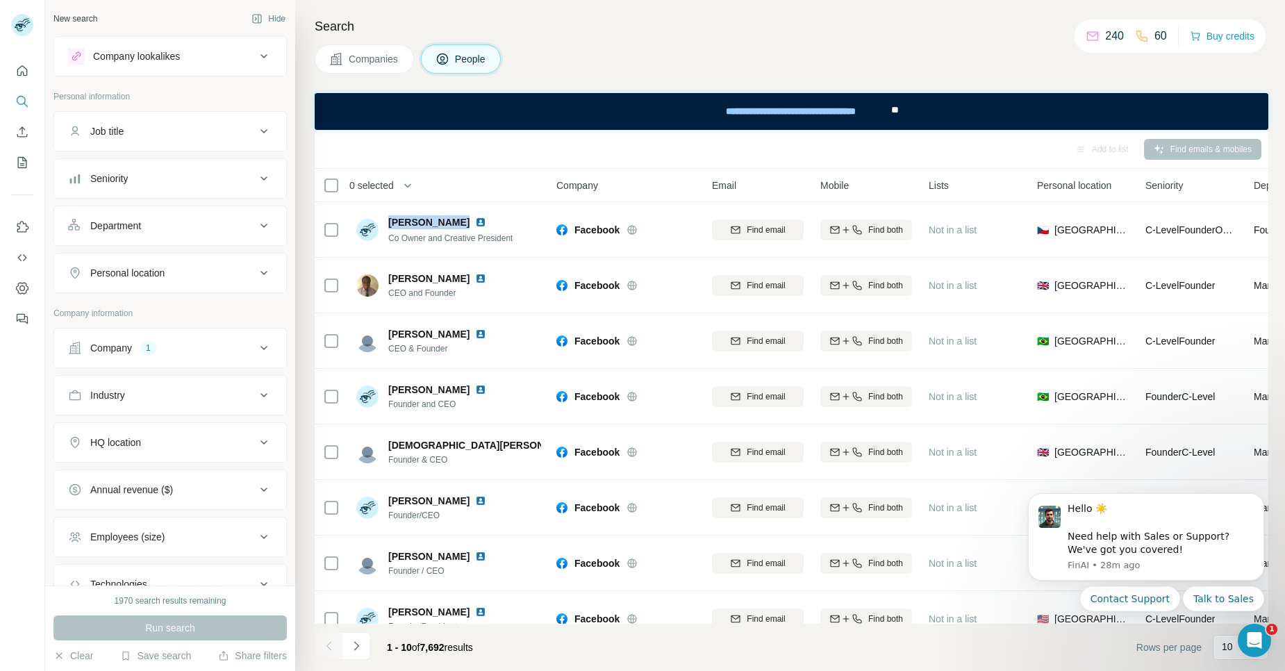
copy span "Adesola Olagundoye"
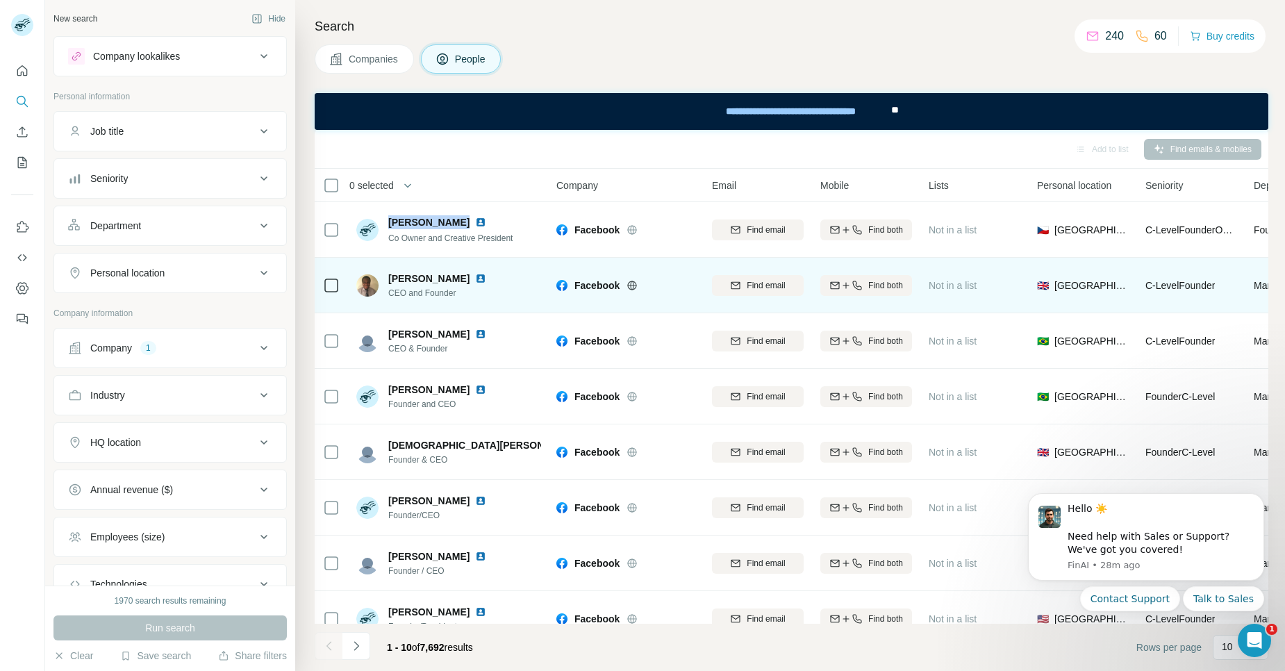
click at [486, 279] on img at bounding box center [480, 278] width 11 height 11
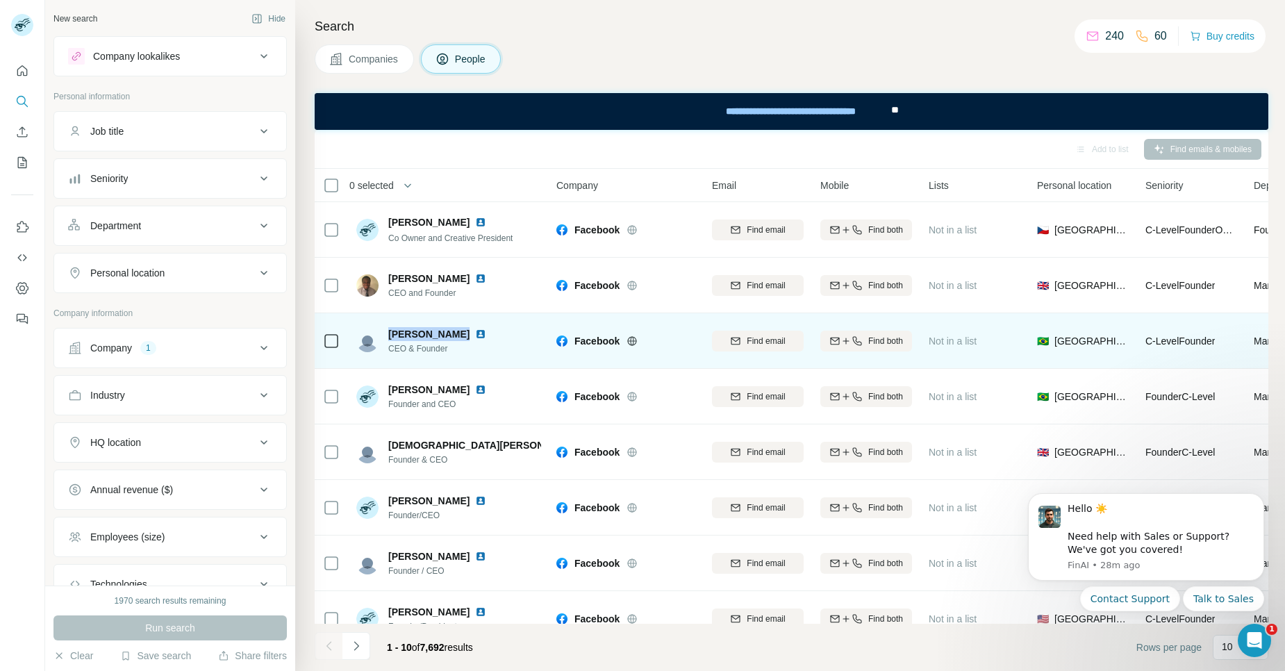
drag, startPoint x: 388, startPoint y: 331, endPoint x: 463, endPoint y: 330, distance: 75.0
click at [463, 330] on div "Andressa Kaam" at bounding box center [440, 334] width 104 height 14
copy span "Andressa Kaam"
click at [475, 336] on img at bounding box center [480, 334] width 11 height 11
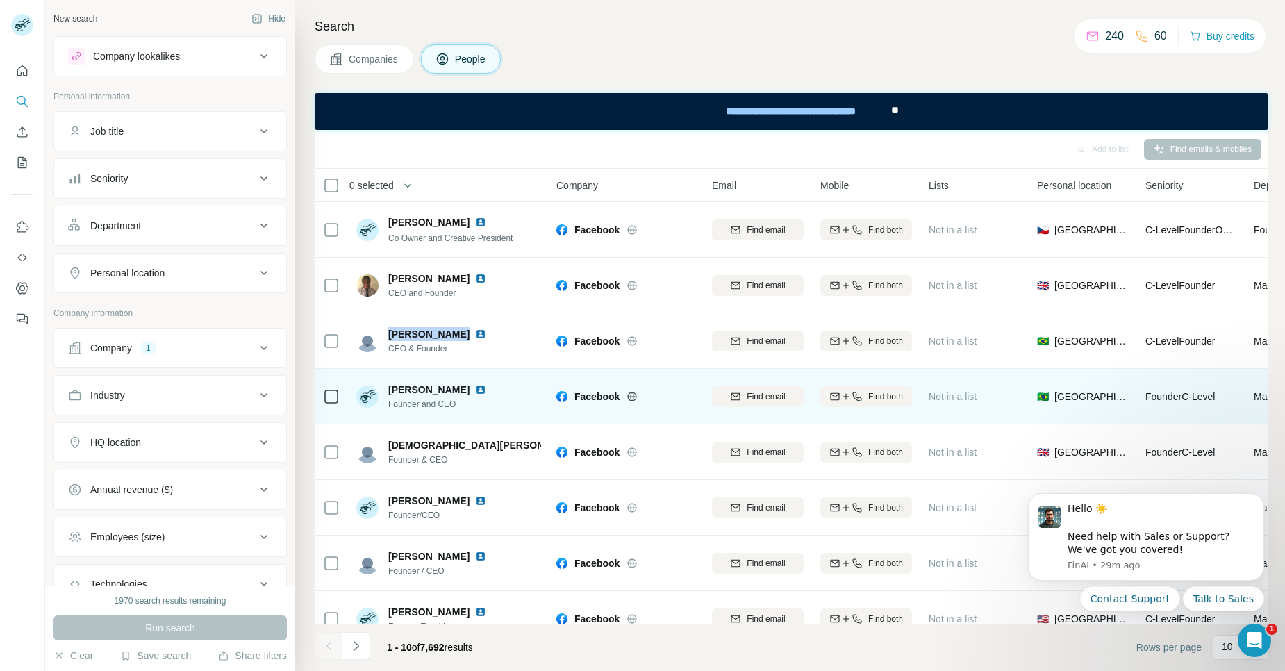
drag, startPoint x: 388, startPoint y: 393, endPoint x: 472, endPoint y: 390, distance: 84.1
click at [470, 390] on span "Anselmo Carvalho" at bounding box center [428, 390] width 81 height 14
copy span "Anselmo Carvalho"
click at [515, 397] on div "Anselmo Carvalho Founder and CEO" at bounding box center [448, 396] width 185 height 38
click at [484, 390] on img at bounding box center [480, 389] width 11 height 11
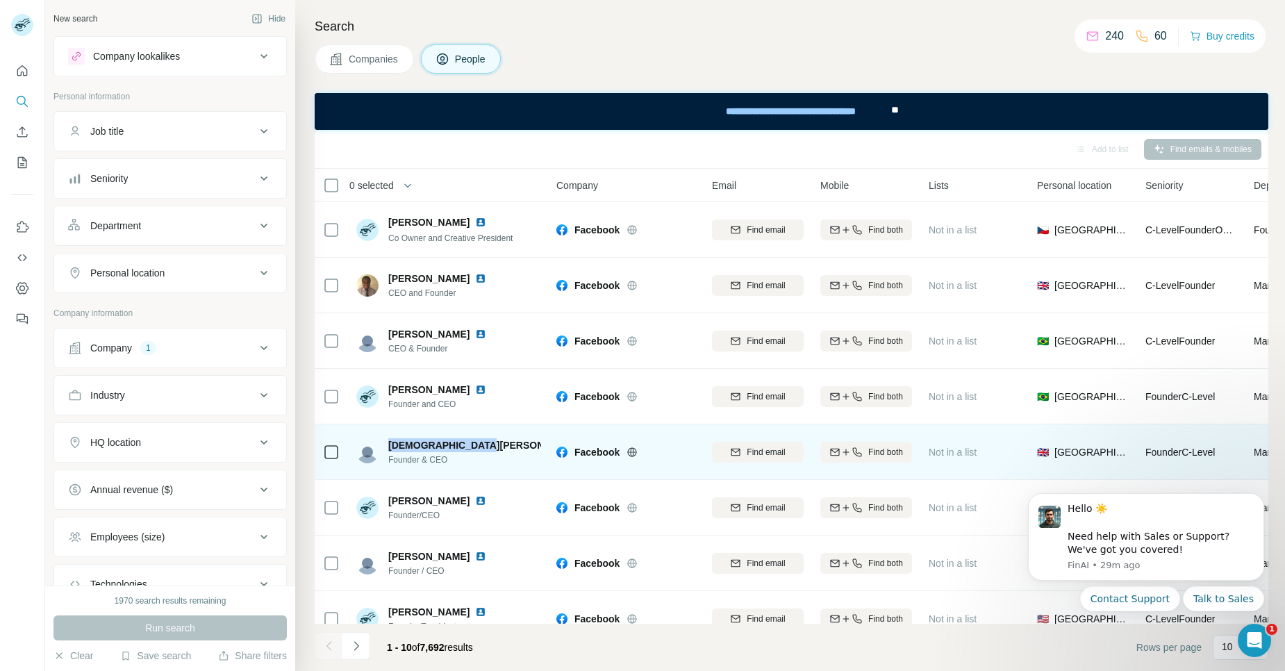
drag, startPoint x: 390, startPoint y: 445, endPoint x: 472, endPoint y: 447, distance: 82.0
click at [472, 447] on div "Christian Mubaira" at bounding box center [464, 445] width 153 height 14
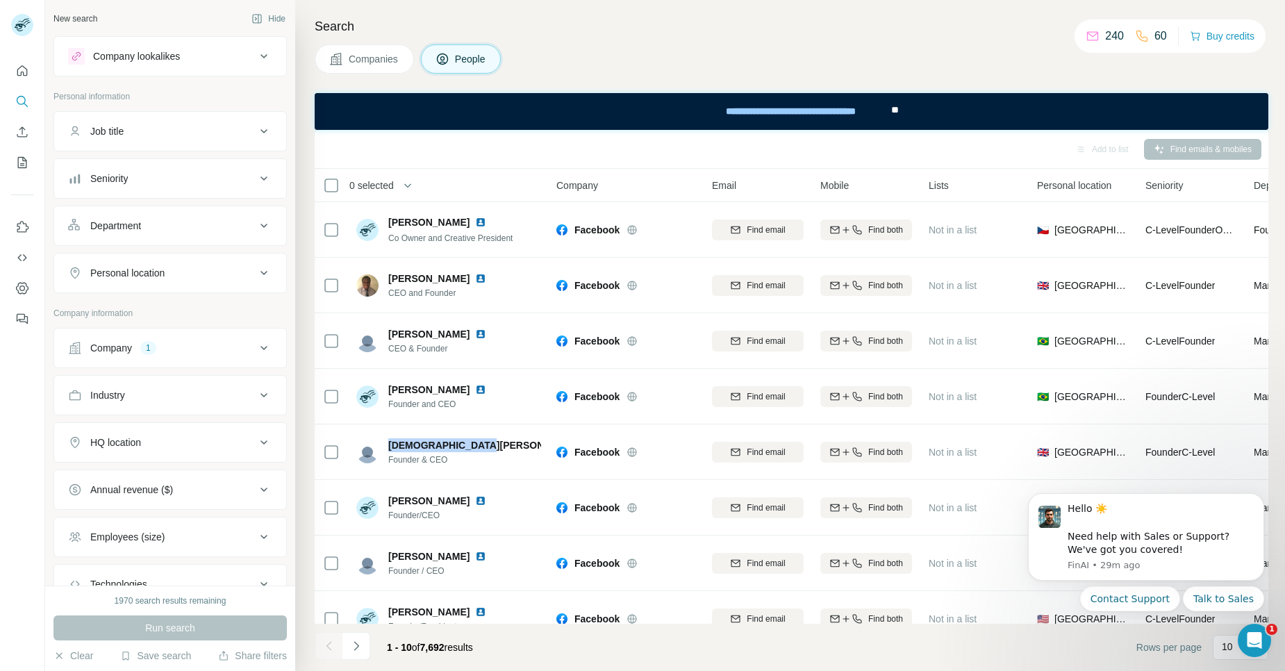
copy span "Christian Mubaira"
click at [366, 142] on div "Add to list Find emails & mobiles" at bounding box center [792, 149] width 940 height 24
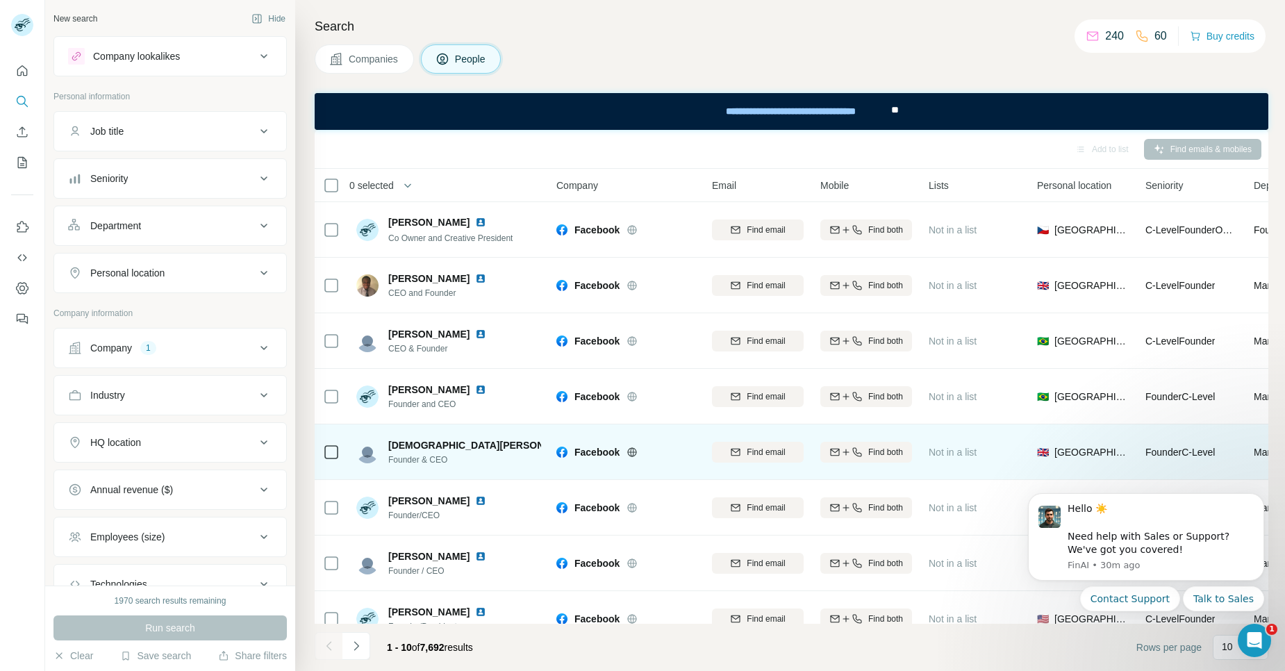
click at [587, 445] on img at bounding box center [590, 445] width 6 height 11
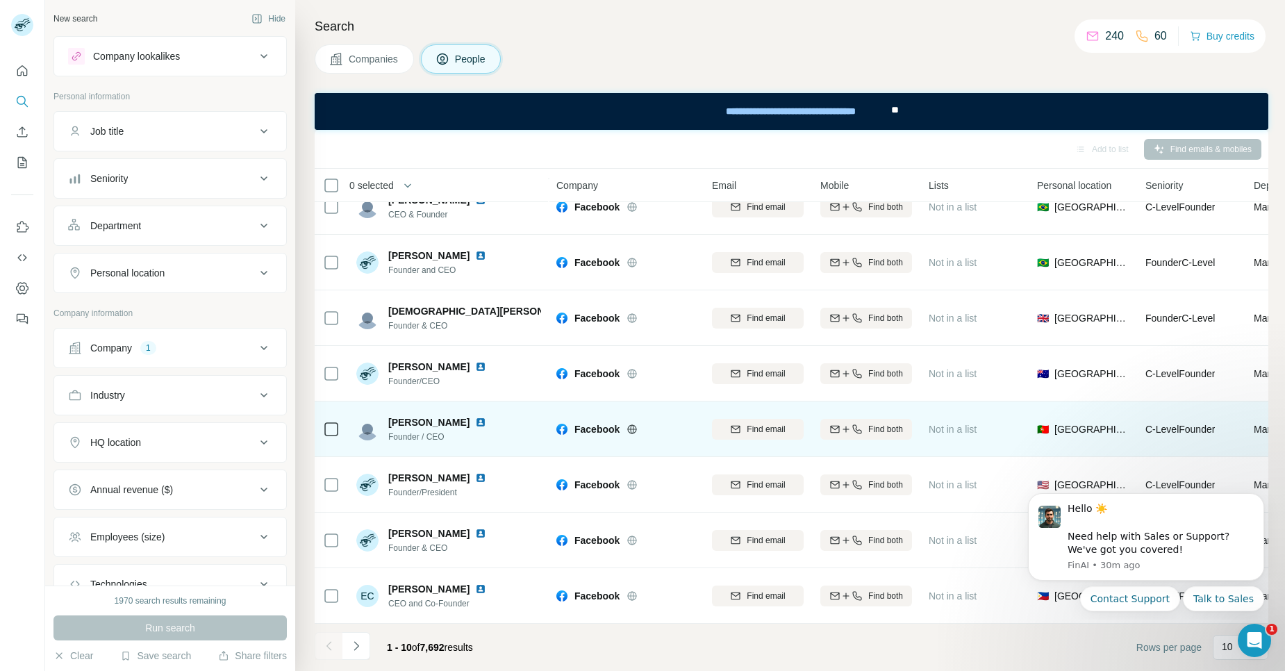
scroll to position [141, 0]
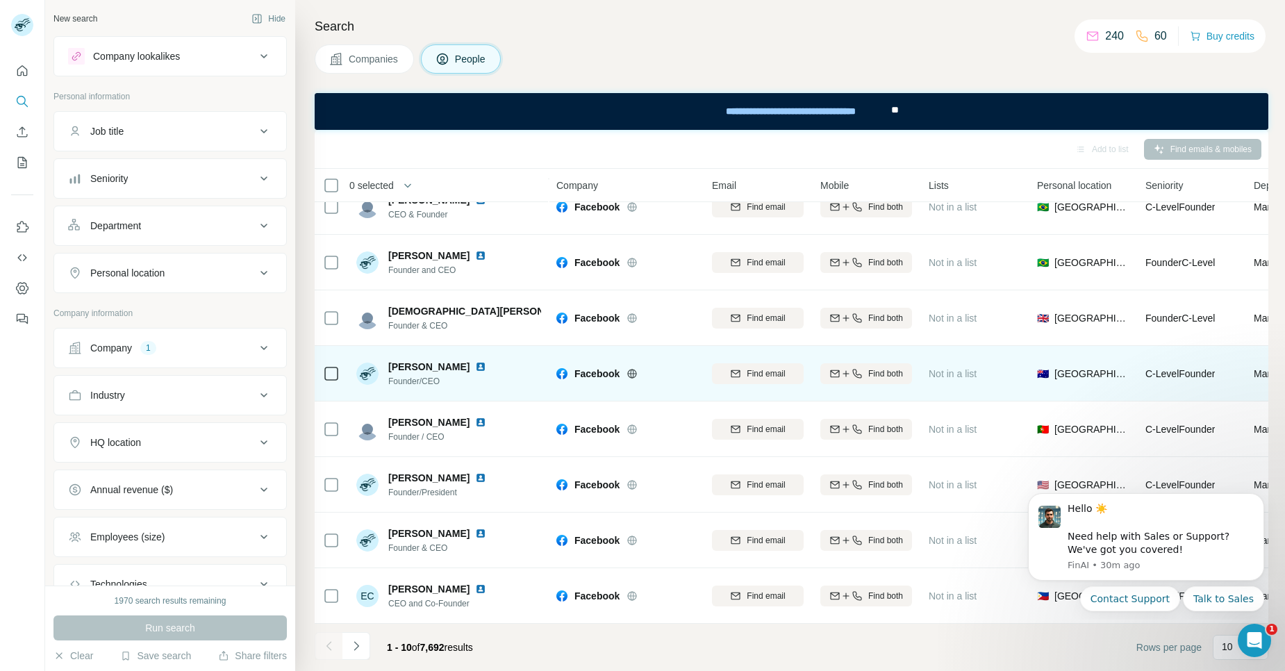
drag, startPoint x: 389, startPoint y: 361, endPoint x: 453, endPoint y: 361, distance: 63.9
click at [453, 361] on div "Cristian Leggi" at bounding box center [440, 367] width 104 height 14
copy span "Cristian Leggi"
click at [522, 368] on div "Cristian Leggi Founder/CEO" at bounding box center [448, 373] width 185 height 38
drag, startPoint x: 390, startPoint y: 359, endPoint x: 456, endPoint y: 361, distance: 66.0
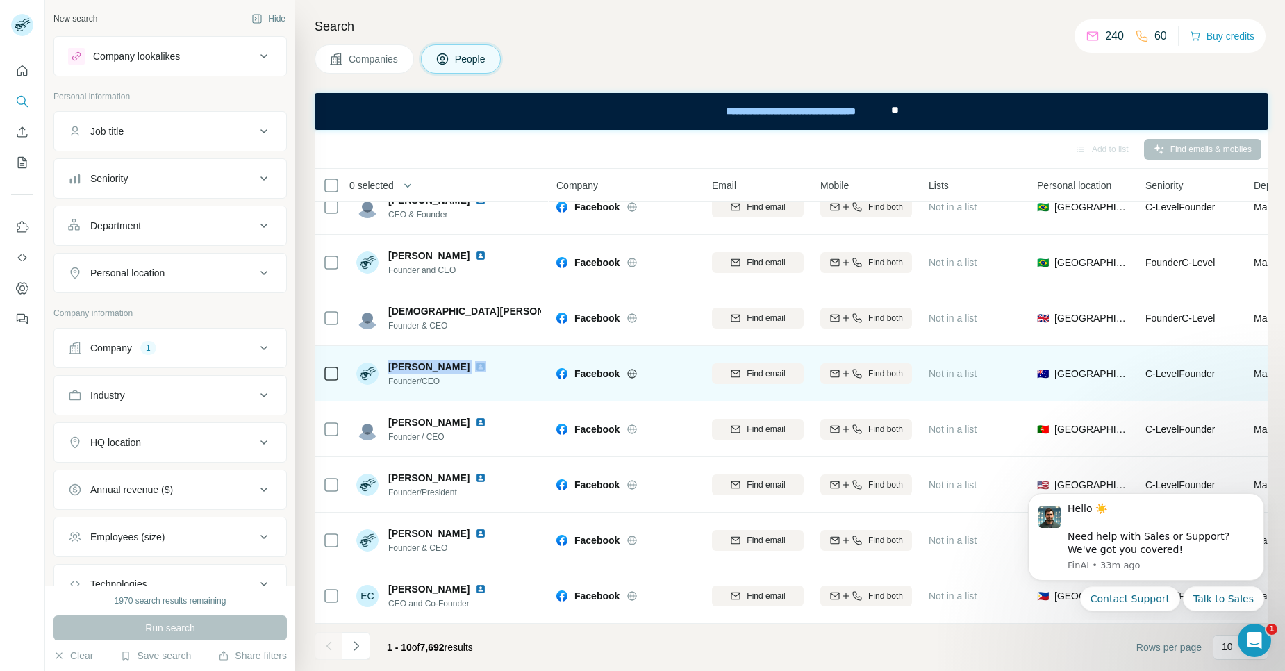
click at [456, 361] on div "Cristian Leggi" at bounding box center [440, 367] width 104 height 14
copy span "Cristian Leggi"
click at [475, 361] on img at bounding box center [480, 366] width 11 height 11
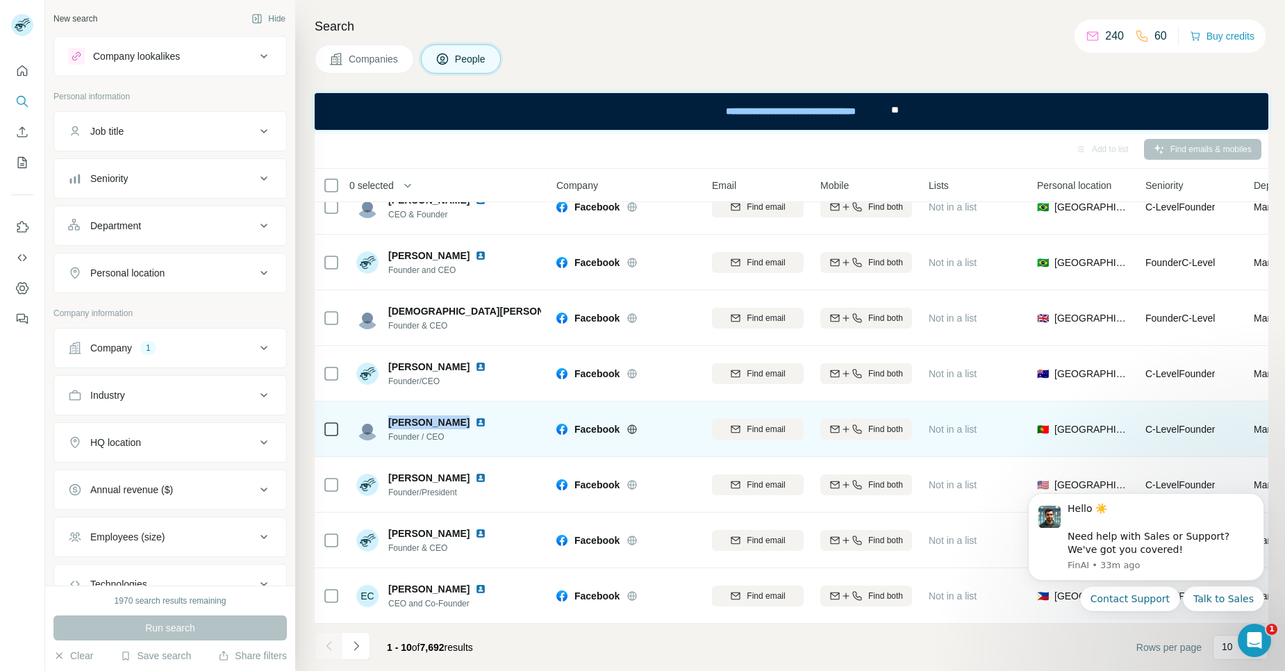
drag, startPoint x: 387, startPoint y: 413, endPoint x: 454, endPoint y: 415, distance: 66.7
click at [454, 415] on div "Dietmar Goetz Founder / CEO" at bounding box center [423, 429] width 135 height 28
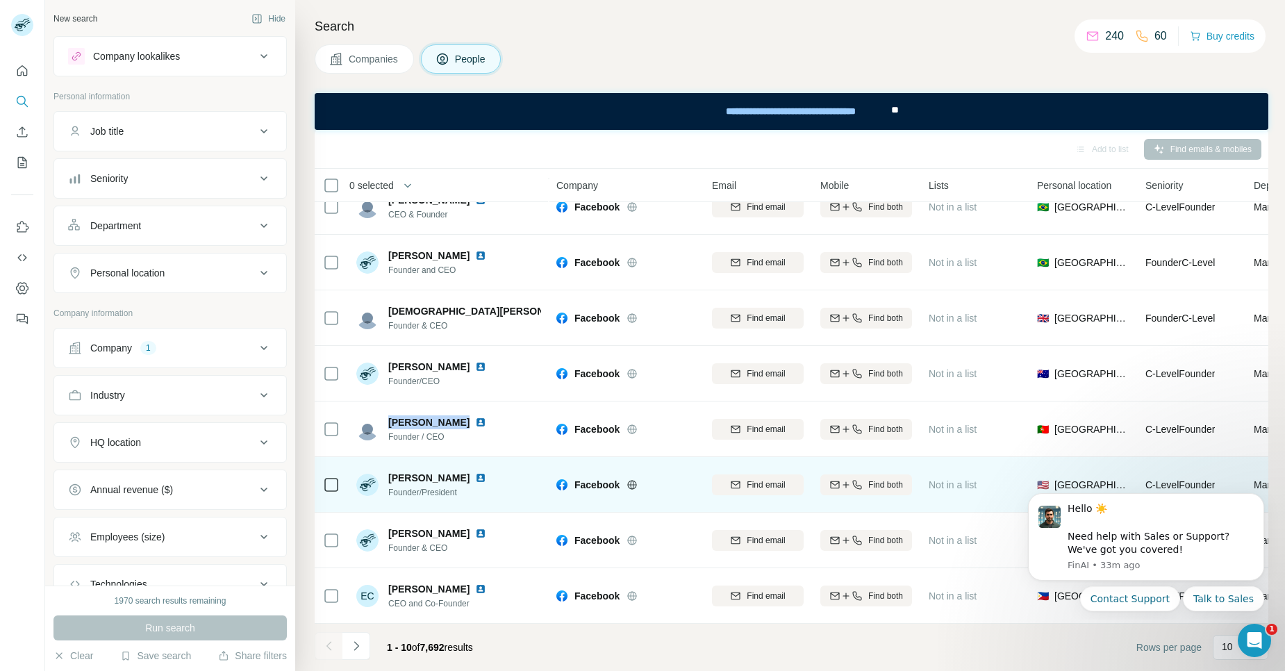
copy span "Dietmar Goetz"
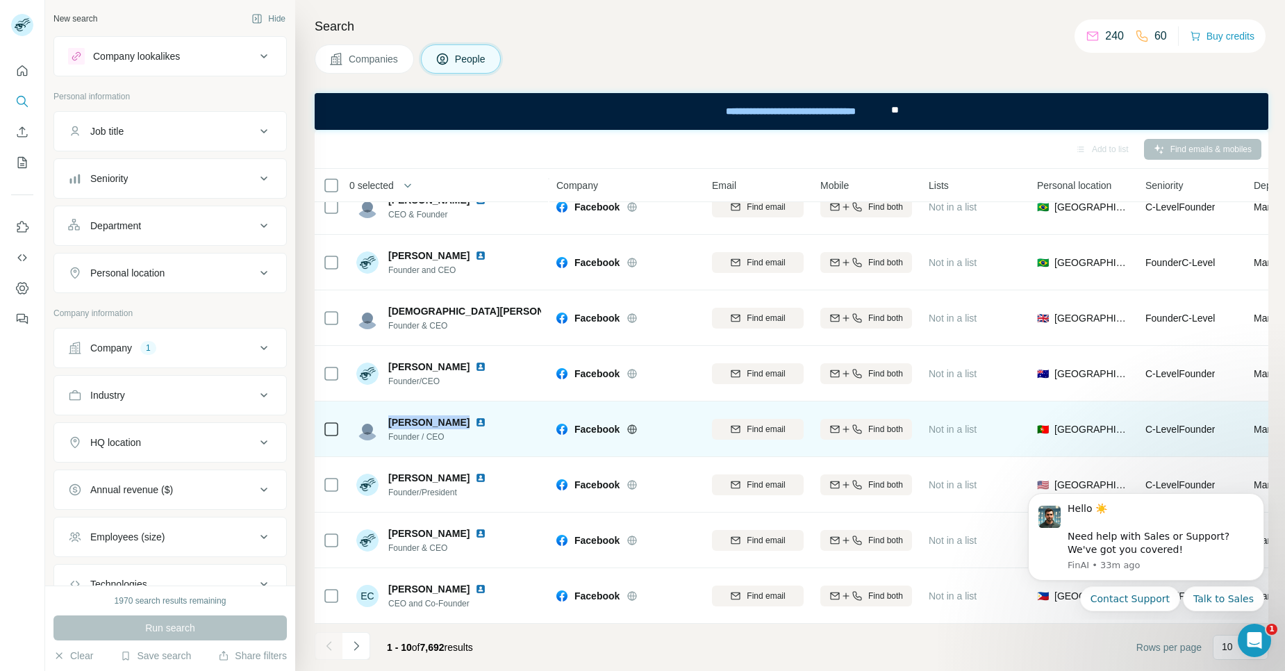
click at [475, 417] on img at bounding box center [480, 422] width 11 height 11
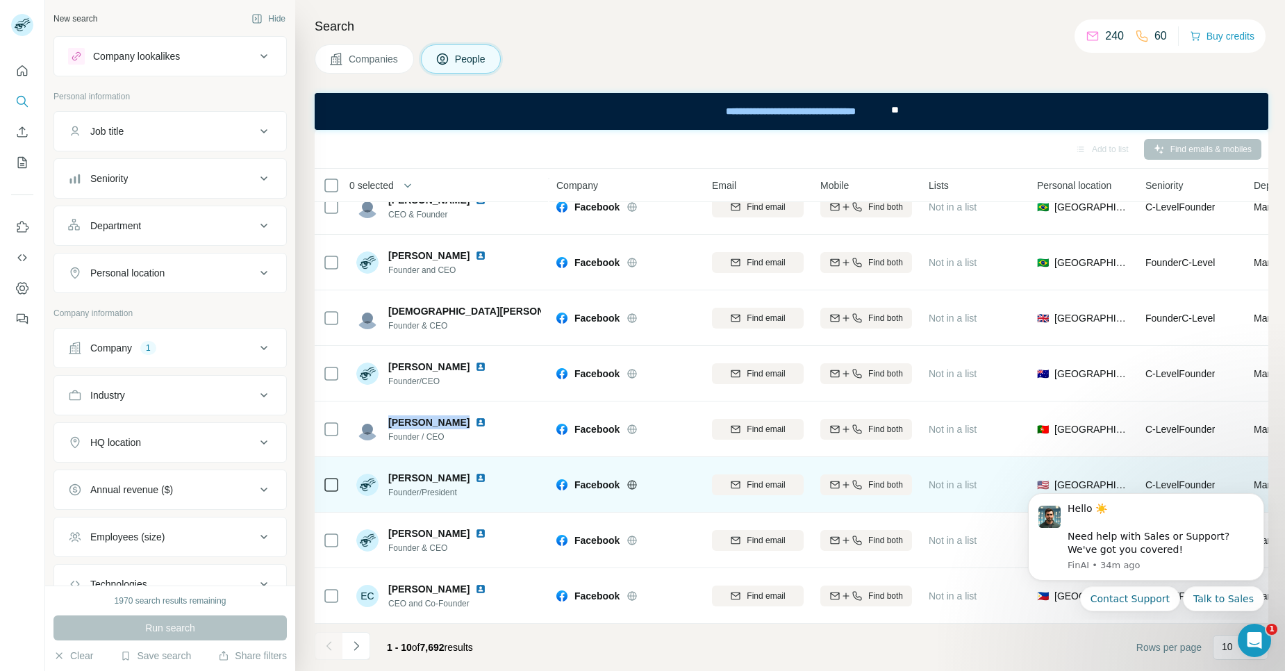
drag, startPoint x: 388, startPoint y: 472, endPoint x: 478, endPoint y: 473, distance: 89.6
click at [470, 473] on span "Dr. Michael Maddox" at bounding box center [428, 478] width 81 height 14
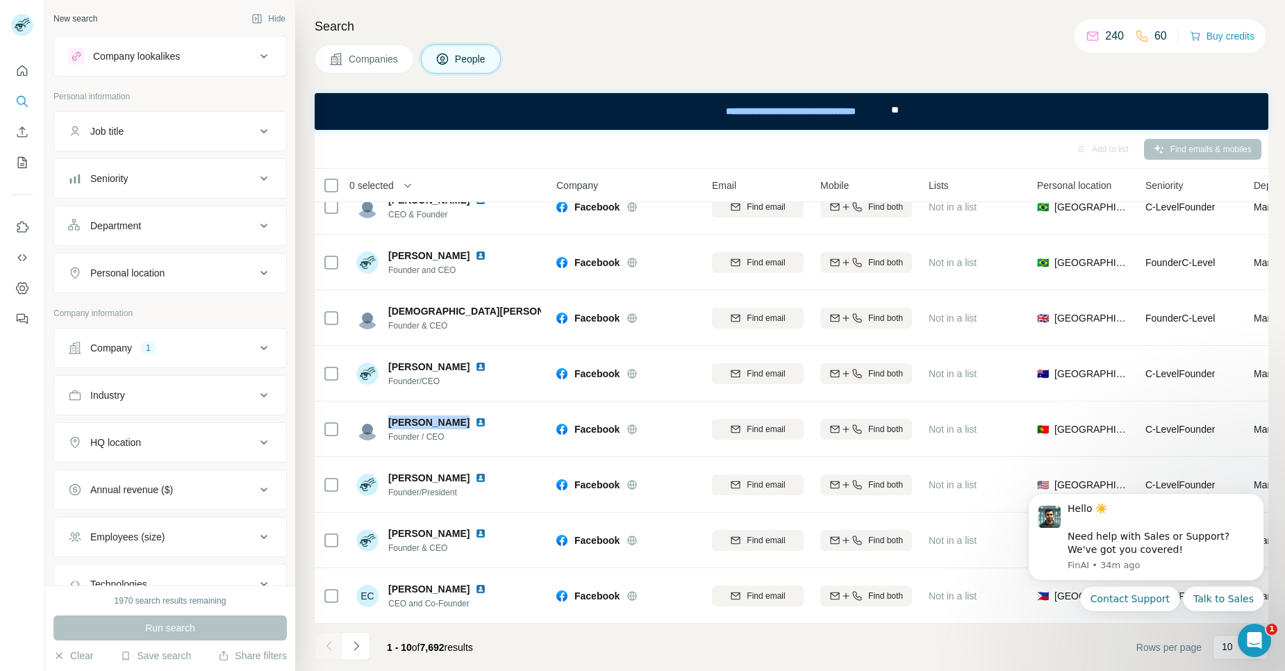
copy span "Dr. Michael Maddox"
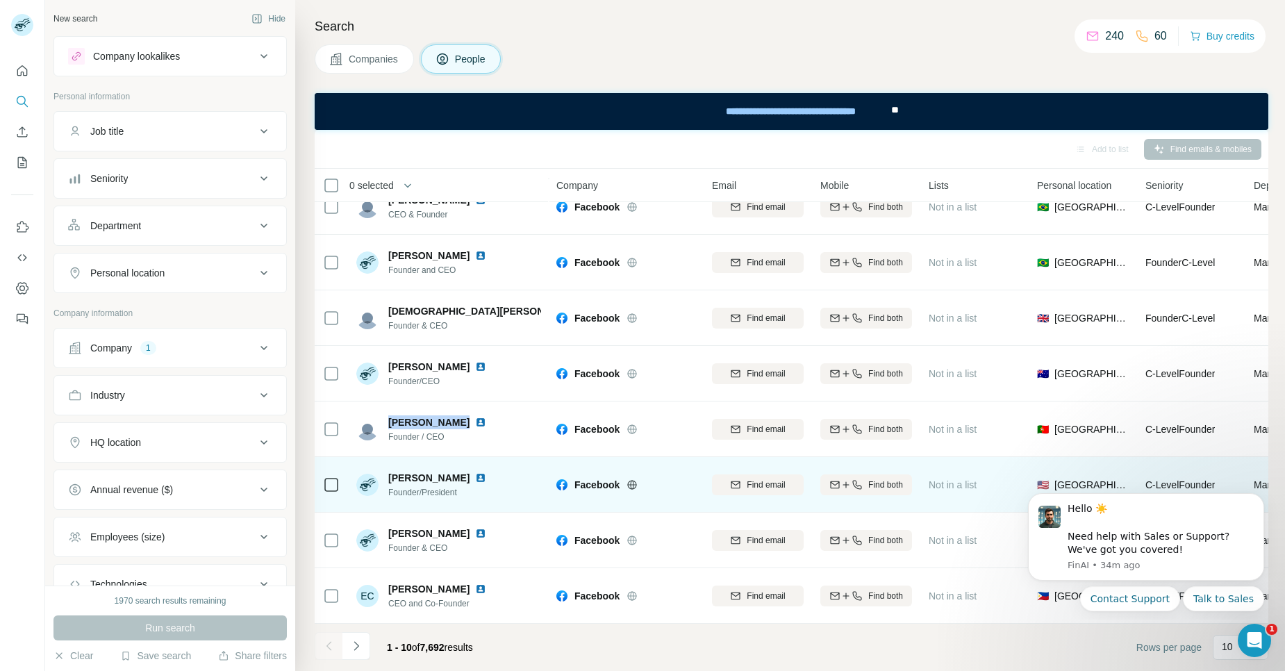
click at [486, 472] on img at bounding box center [480, 477] width 11 height 11
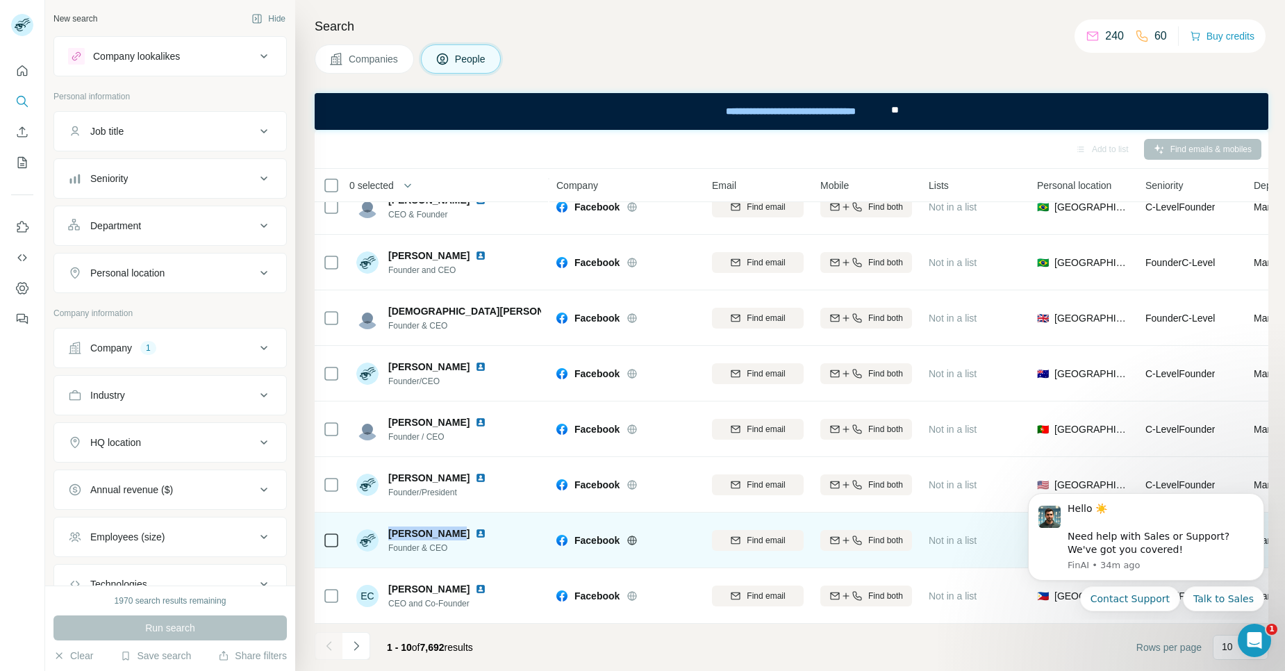
drag, startPoint x: 388, startPoint y: 528, endPoint x: 445, endPoint y: 525, distance: 57.1
click at [445, 527] on span "Efi Jeremiah" at bounding box center [428, 534] width 81 height 14
click at [475, 528] on img at bounding box center [480, 533] width 11 height 11
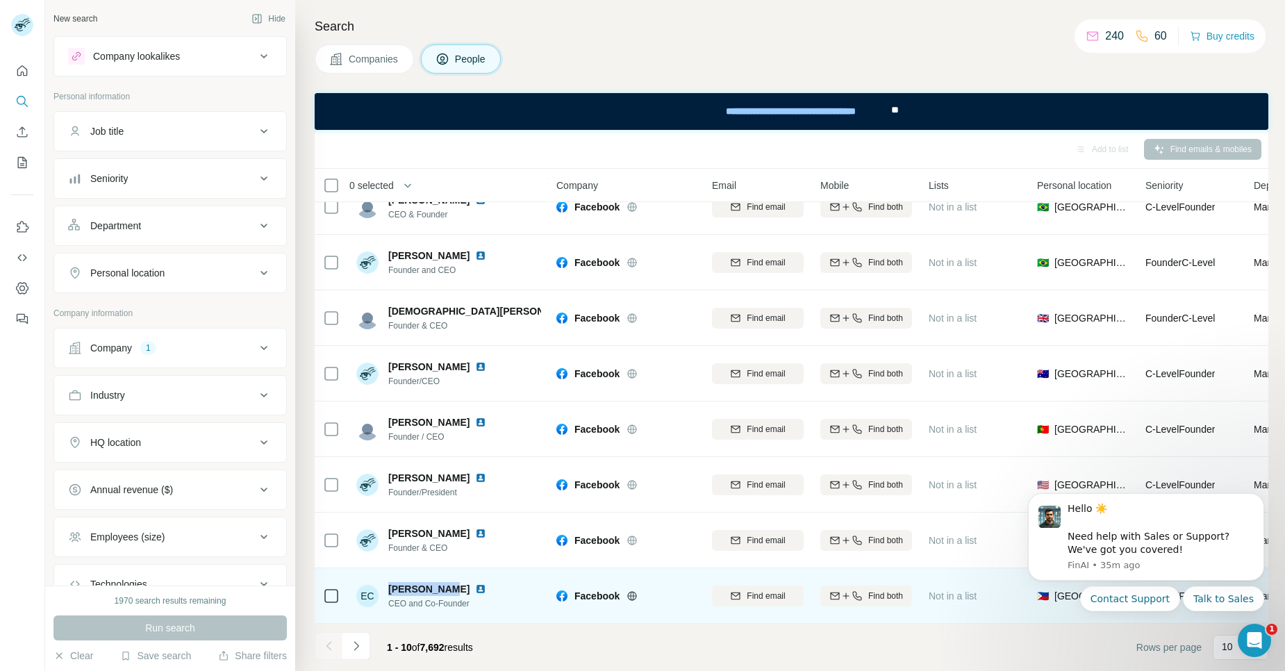
drag, startPoint x: 388, startPoint y: 584, endPoint x: 444, endPoint y: 582, distance: 55.6
click at [444, 582] on span "Elvin Casem" at bounding box center [428, 589] width 81 height 14
click at [475, 585] on img at bounding box center [480, 589] width 11 height 11
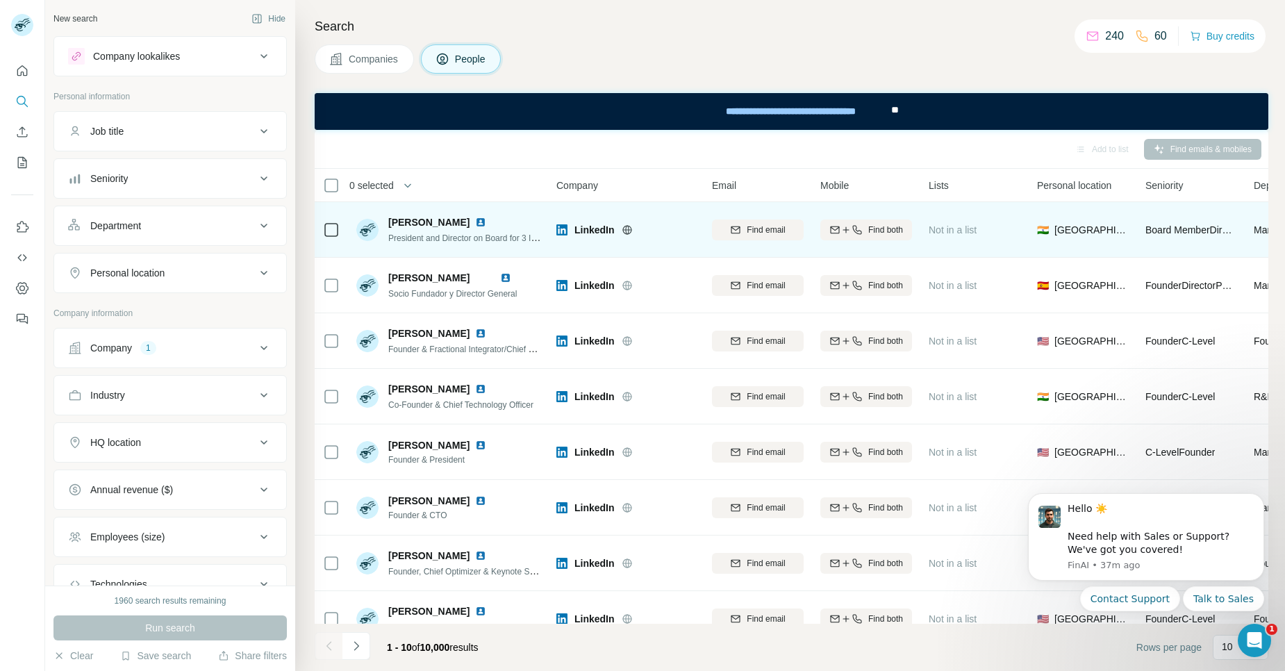
drag, startPoint x: 388, startPoint y: 222, endPoint x: 477, endPoint y: 223, distance: 88.9
click at [470, 223] on span "[PERSON_NAME]" at bounding box center [428, 222] width 81 height 14
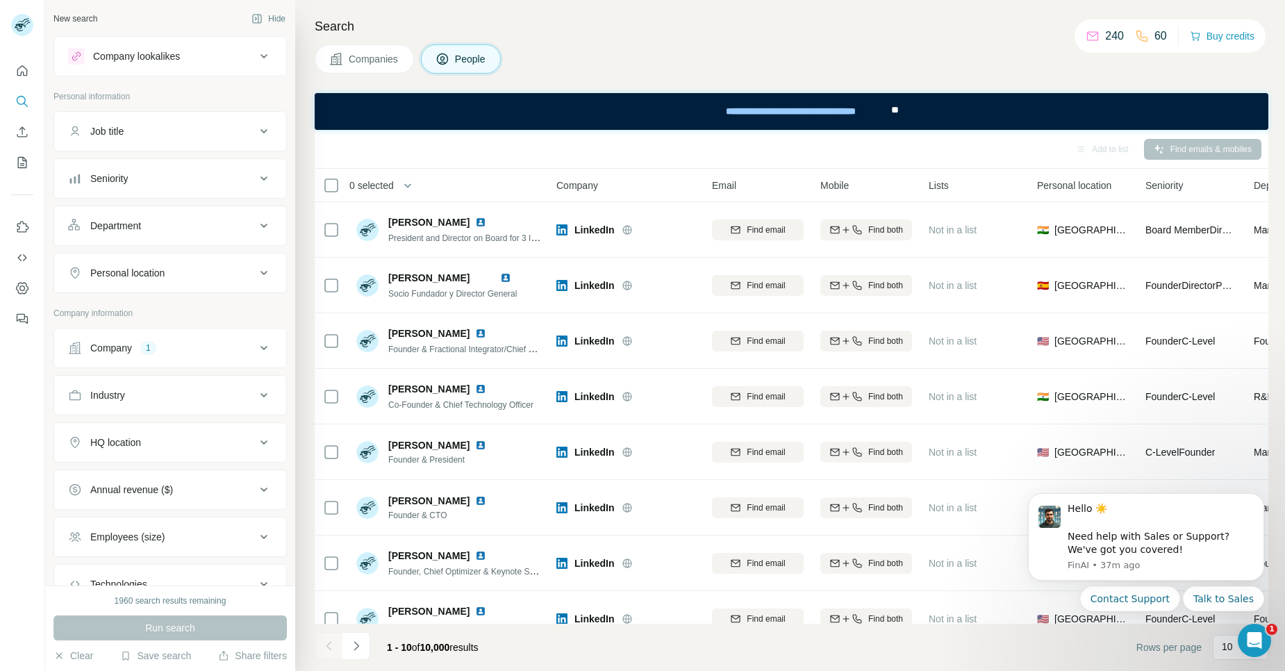
copy span "[PERSON_NAME]"
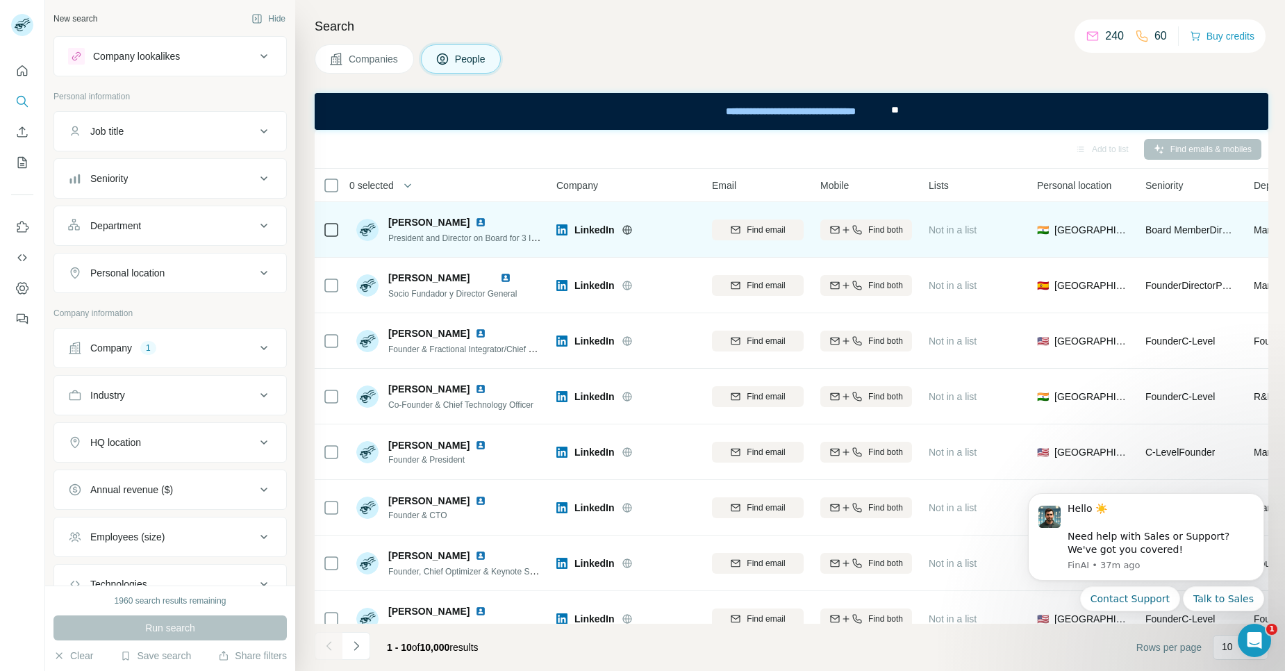
click at [486, 218] on img at bounding box center [480, 222] width 11 height 11
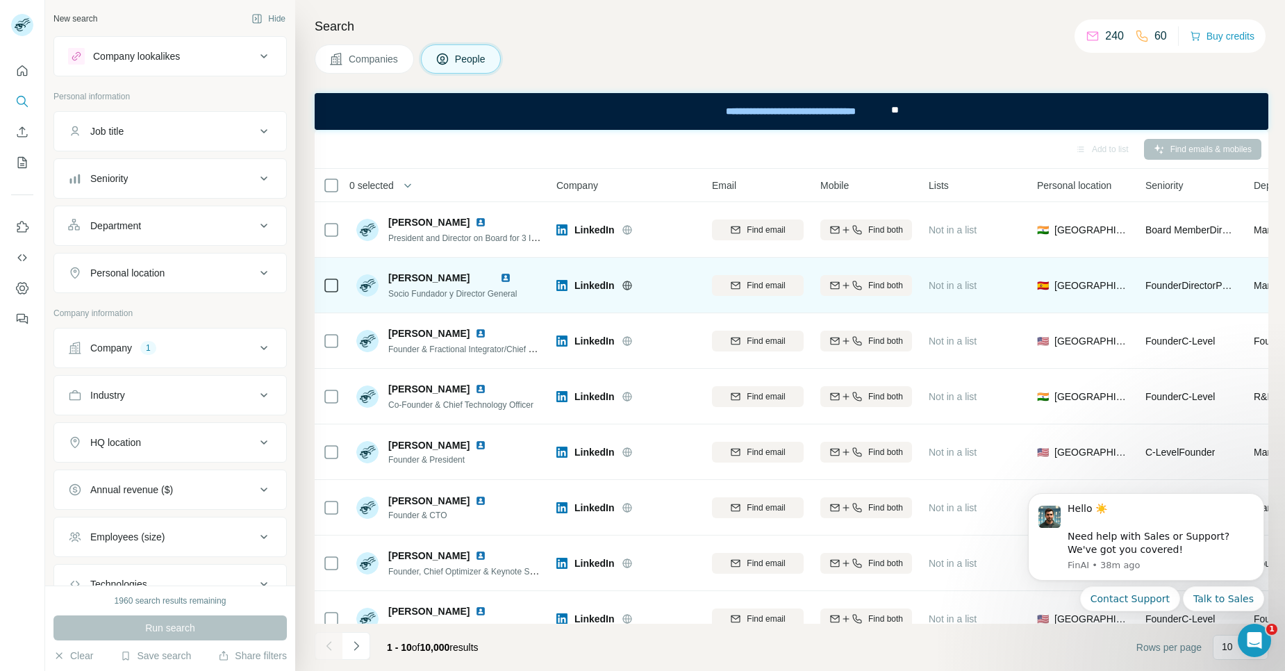
drag, startPoint x: 388, startPoint y: 273, endPoint x: 502, endPoint y: 279, distance: 114.1
click at [502, 279] on div "[PERSON_NAME]" at bounding box center [452, 278] width 129 height 14
copy span "[PERSON_NAME]"
click at [510, 276] on img at bounding box center [505, 277] width 11 height 11
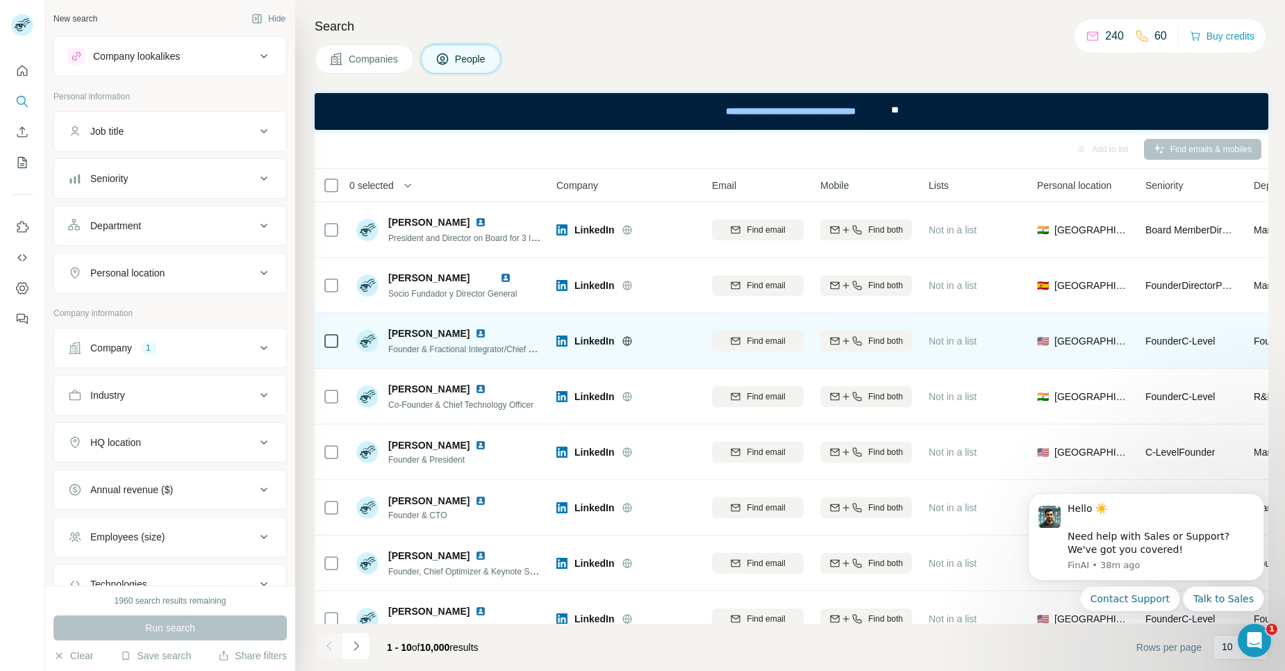
drag, startPoint x: 388, startPoint y: 336, endPoint x: 456, endPoint y: 340, distance: 67.5
click at [456, 340] on div "[PERSON_NAME] Founder & Fractional Integrator/Chief Operations Officer" at bounding box center [464, 341] width 153 height 29
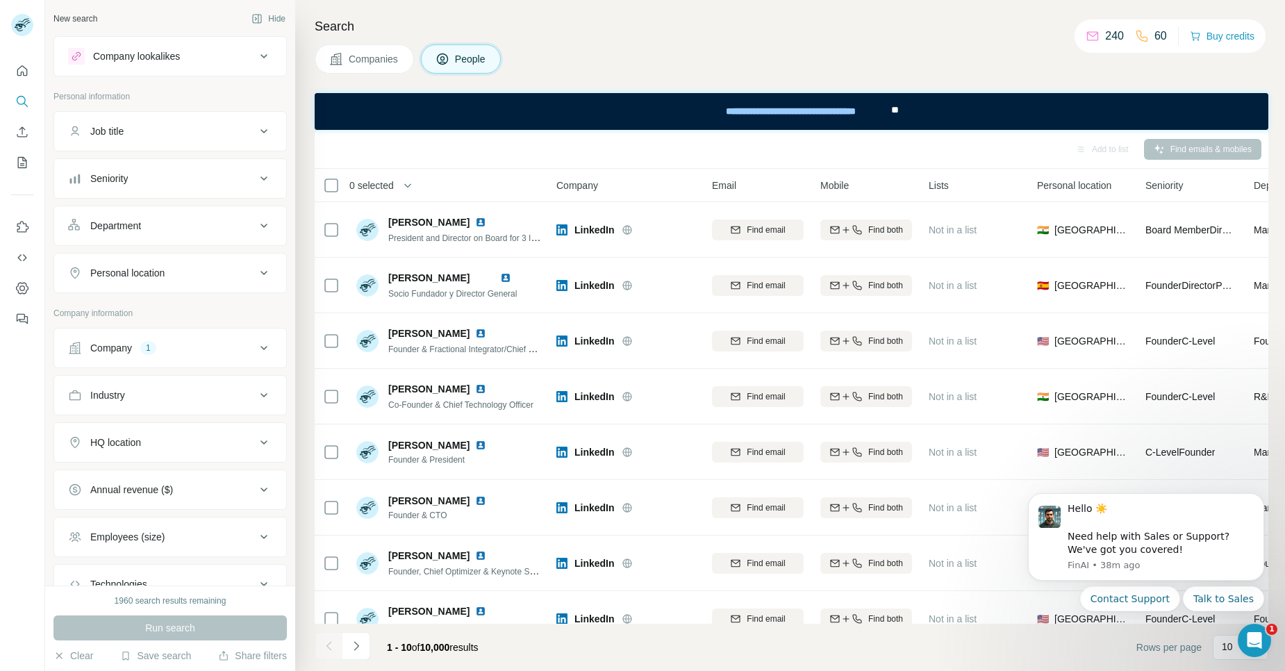
copy span "[PERSON_NAME]"
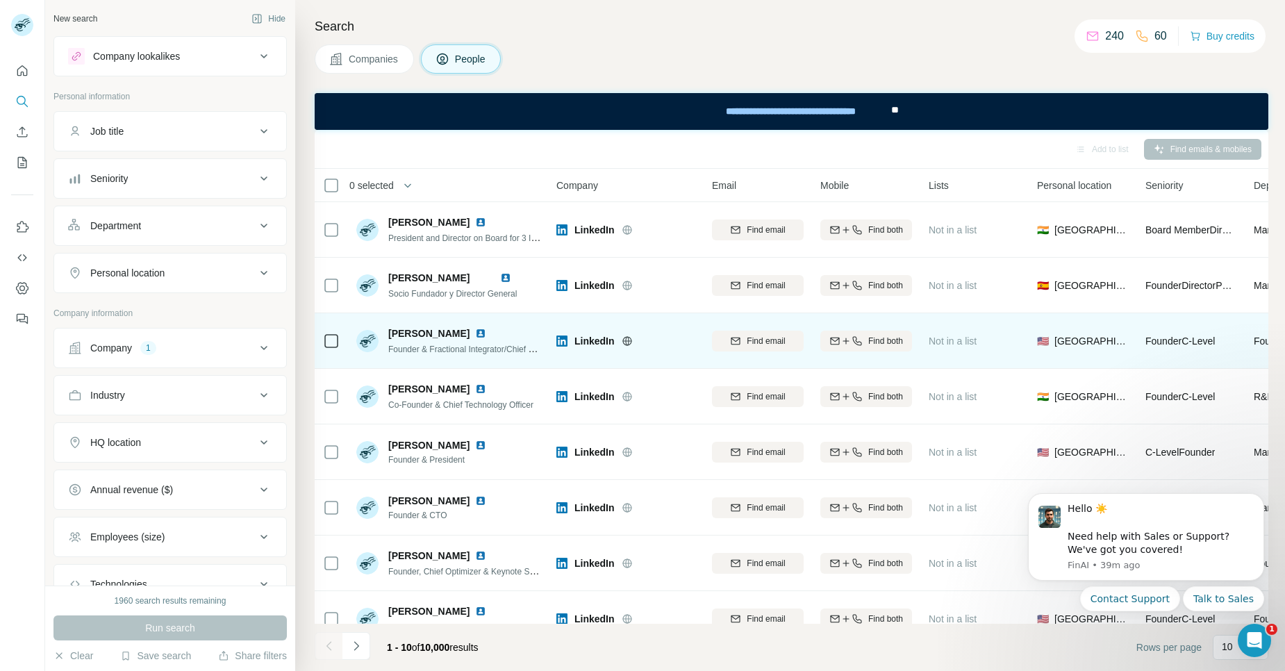
click at [475, 331] on img at bounding box center [480, 333] width 11 height 11
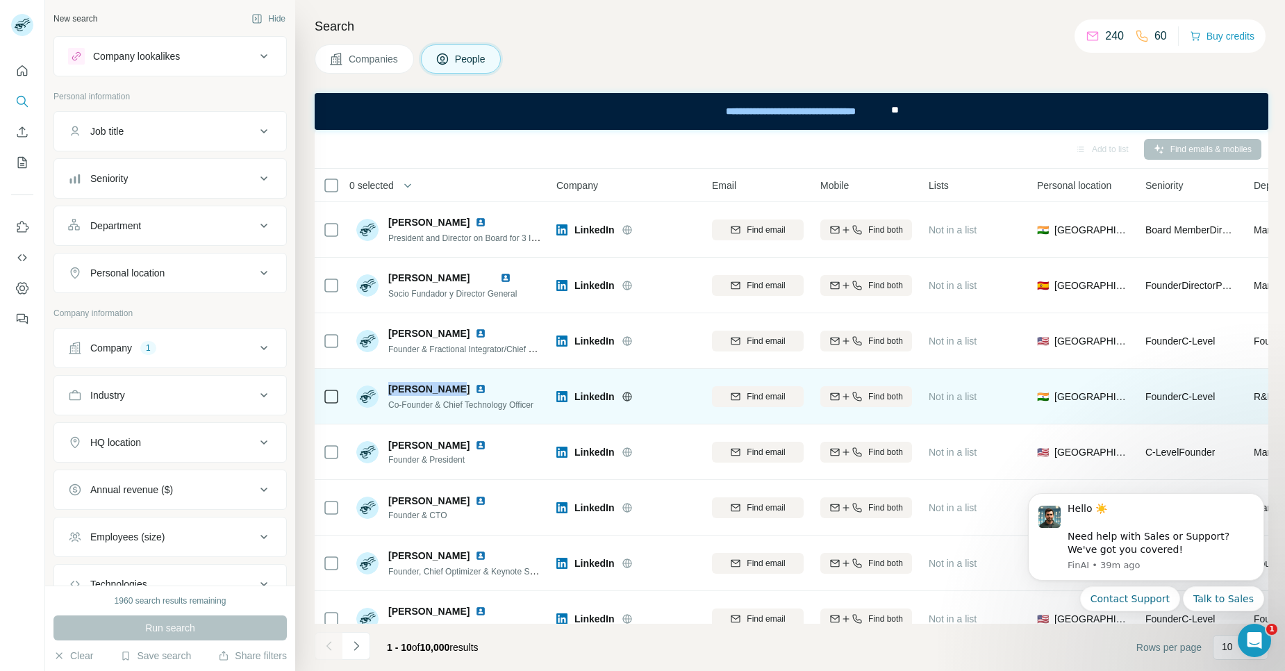
drag, startPoint x: 388, startPoint y: 388, endPoint x: 448, endPoint y: 393, distance: 59.9
click at [448, 393] on div "[PERSON_NAME]" at bounding box center [460, 389] width 145 height 14
copy span "[PERSON_NAME]"
click at [475, 387] on img at bounding box center [480, 389] width 11 height 11
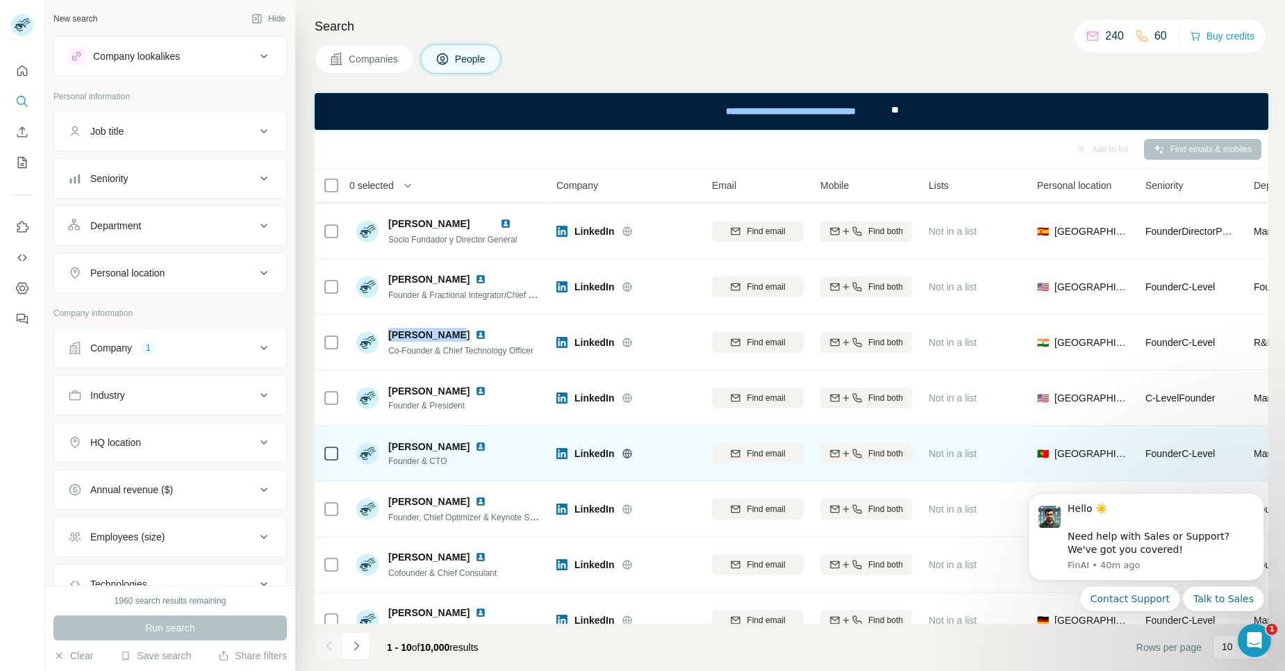
scroll to position [83, 0]
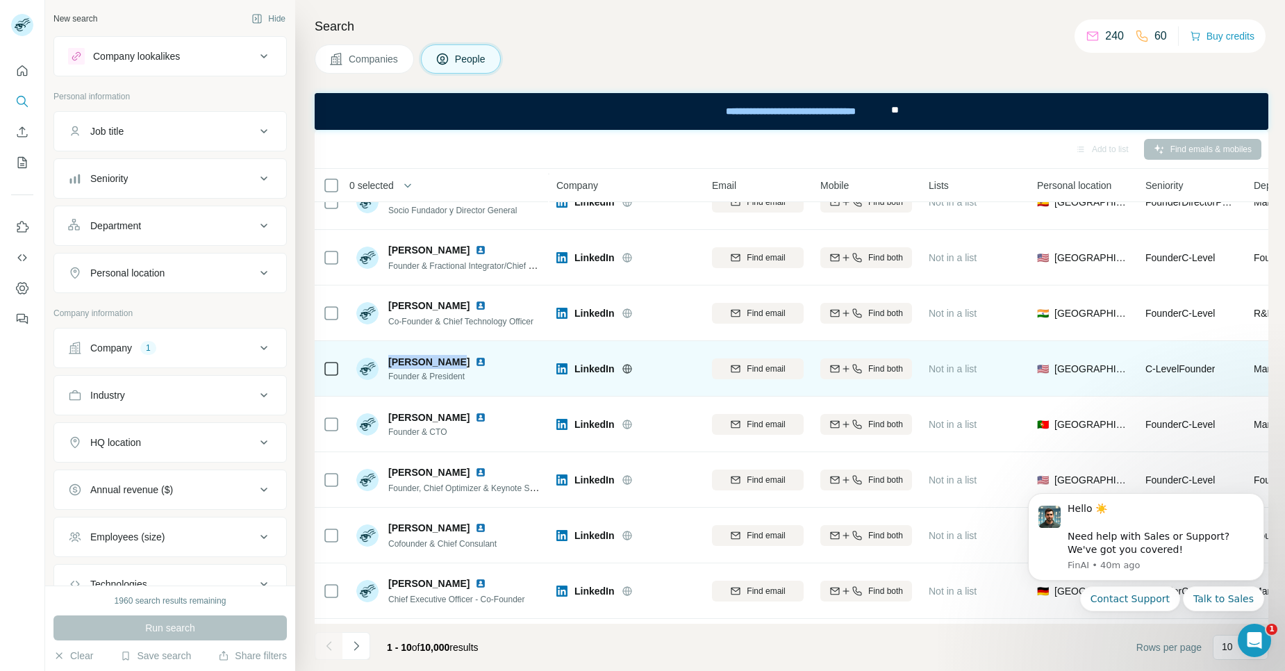
drag, startPoint x: 389, startPoint y: 361, endPoint x: 445, endPoint y: 359, distance: 56.3
click at [445, 359] on span "[PERSON_NAME]" at bounding box center [428, 362] width 81 height 14
copy span "[PERSON_NAME]"
click at [475, 363] on img at bounding box center [480, 361] width 11 height 11
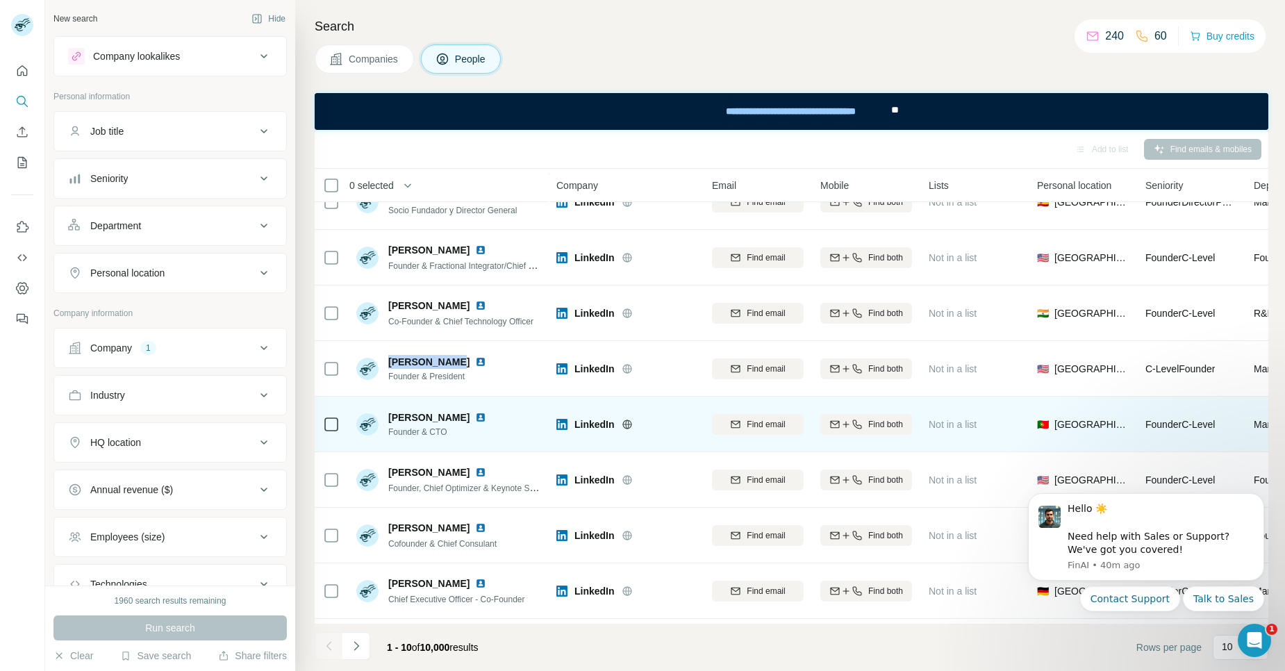
drag, startPoint x: 388, startPoint y: 417, endPoint x: 459, endPoint y: 419, distance: 70.2
click at [459, 420] on span "[PERSON_NAME]" at bounding box center [428, 418] width 81 height 14
copy span "[PERSON_NAME]"
click at [475, 415] on img at bounding box center [480, 417] width 11 height 11
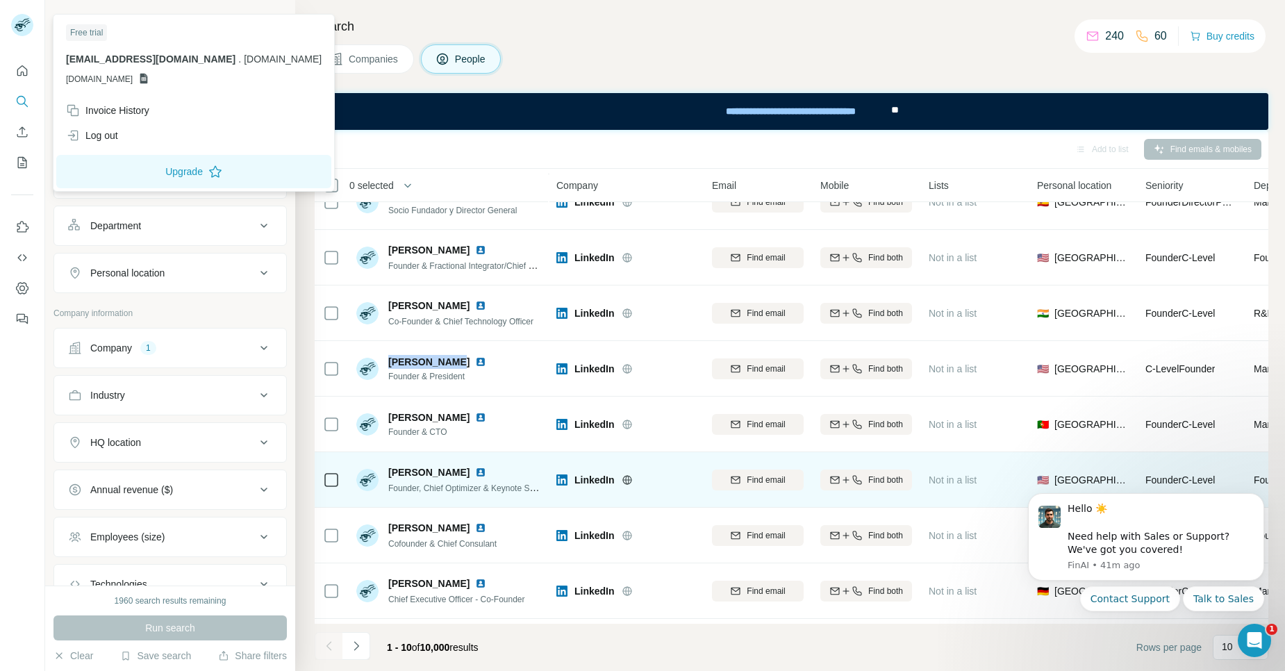
drag, startPoint x: 390, startPoint y: 473, endPoint x: 479, endPoint y: 472, distance: 89.6
click at [479, 472] on div "[PERSON_NAME]" at bounding box center [464, 473] width 153 height 14
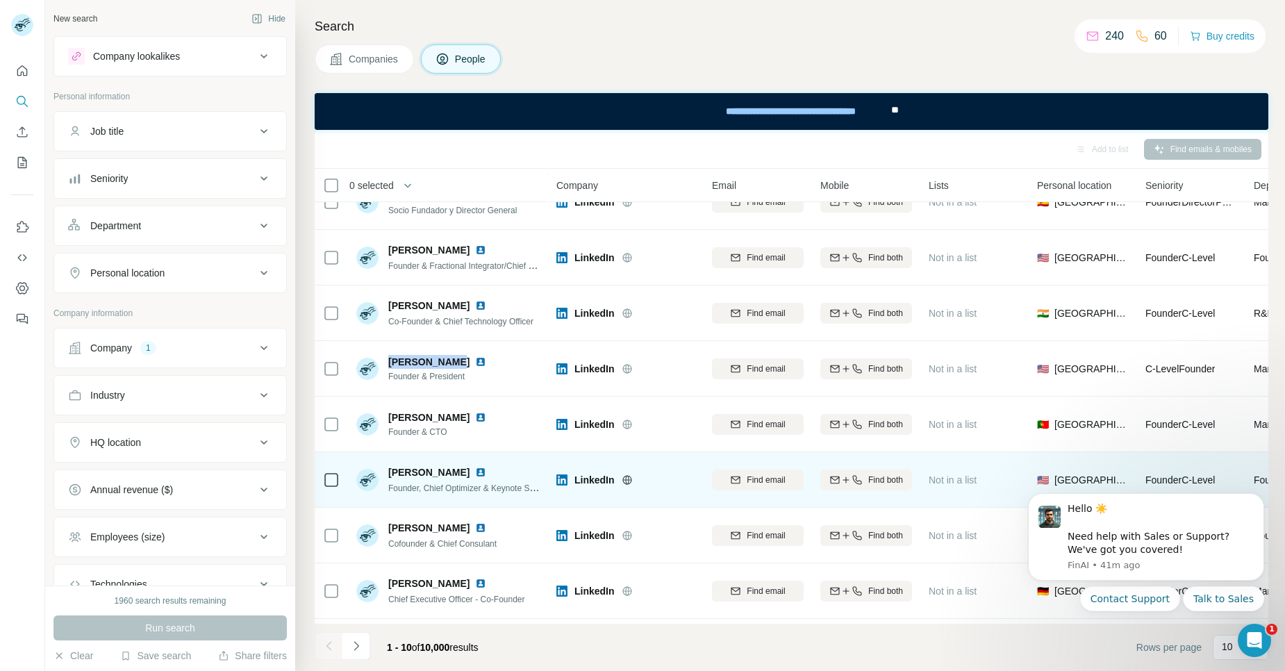
copy span "[PERSON_NAME]"
click at [484, 475] on img at bounding box center [480, 472] width 11 height 11
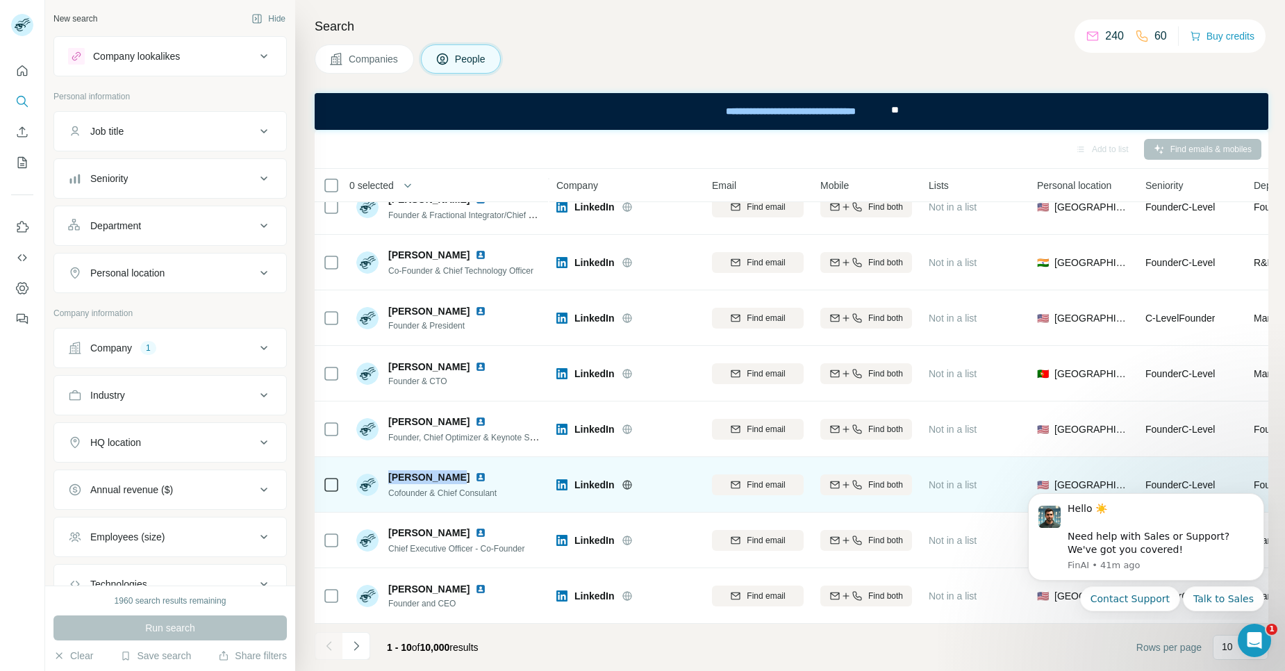
drag, startPoint x: 391, startPoint y: 470, endPoint x: 451, endPoint y: 475, distance: 59.9
click at [451, 475] on span "[PERSON_NAME]" at bounding box center [428, 477] width 81 height 14
copy span "[PERSON_NAME]"
click at [475, 472] on img at bounding box center [480, 477] width 11 height 11
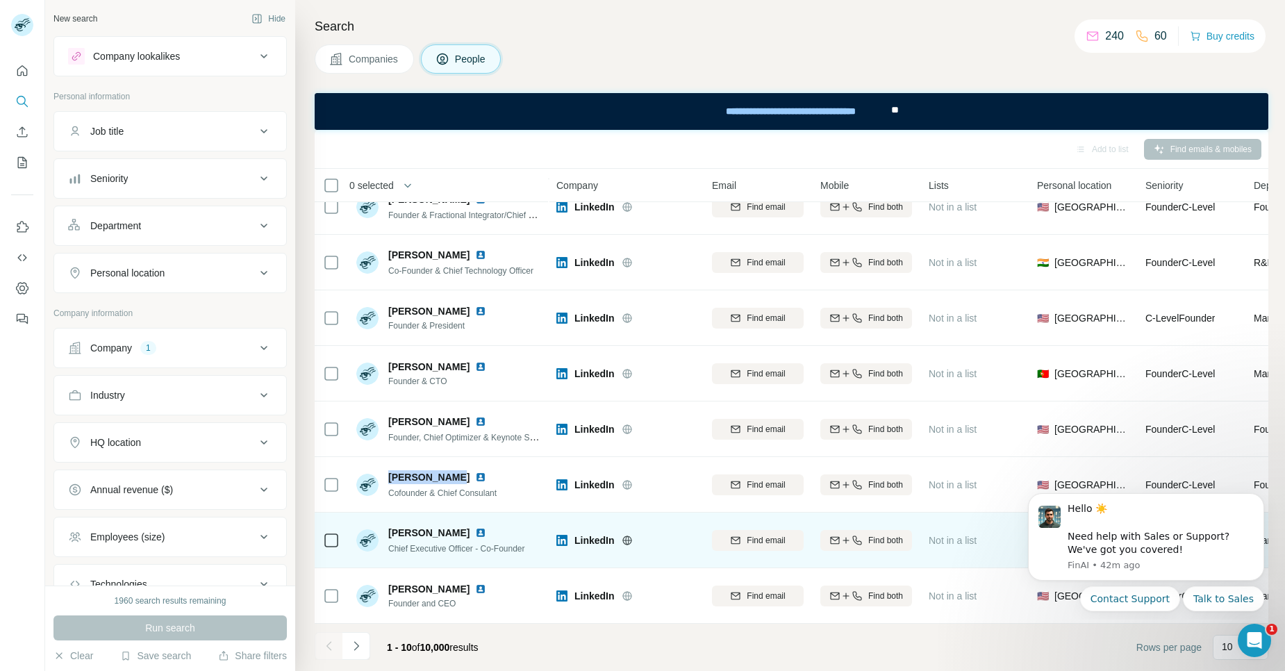
drag, startPoint x: 388, startPoint y: 527, endPoint x: 466, endPoint y: 527, distance: 77.8
click at [466, 527] on div "[PERSON_NAME]" at bounding box center [456, 533] width 137 height 14
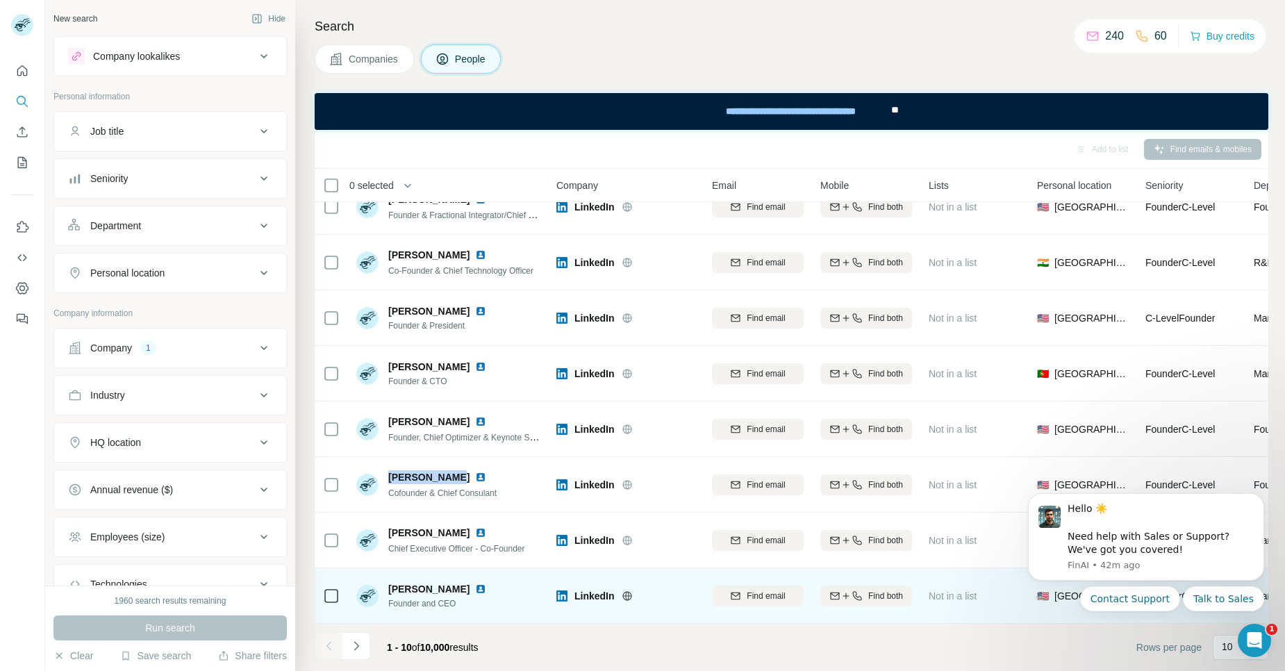
copy span "[PERSON_NAME]"
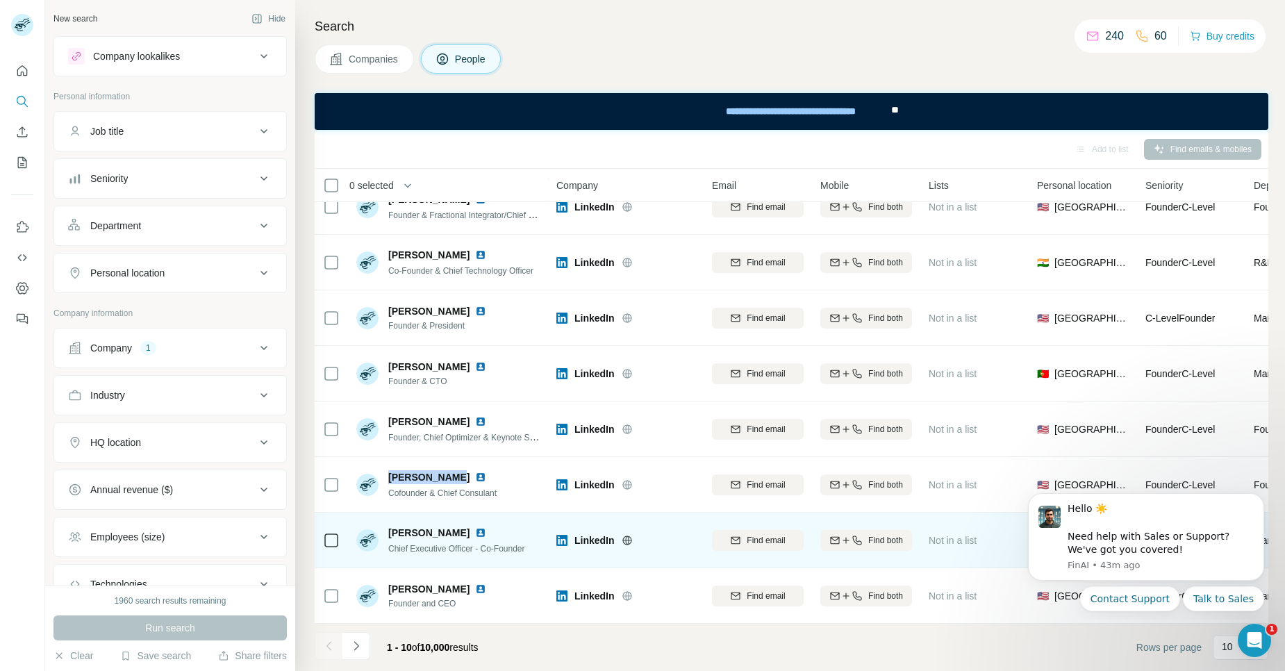
click at [476, 529] on img at bounding box center [480, 532] width 11 height 11
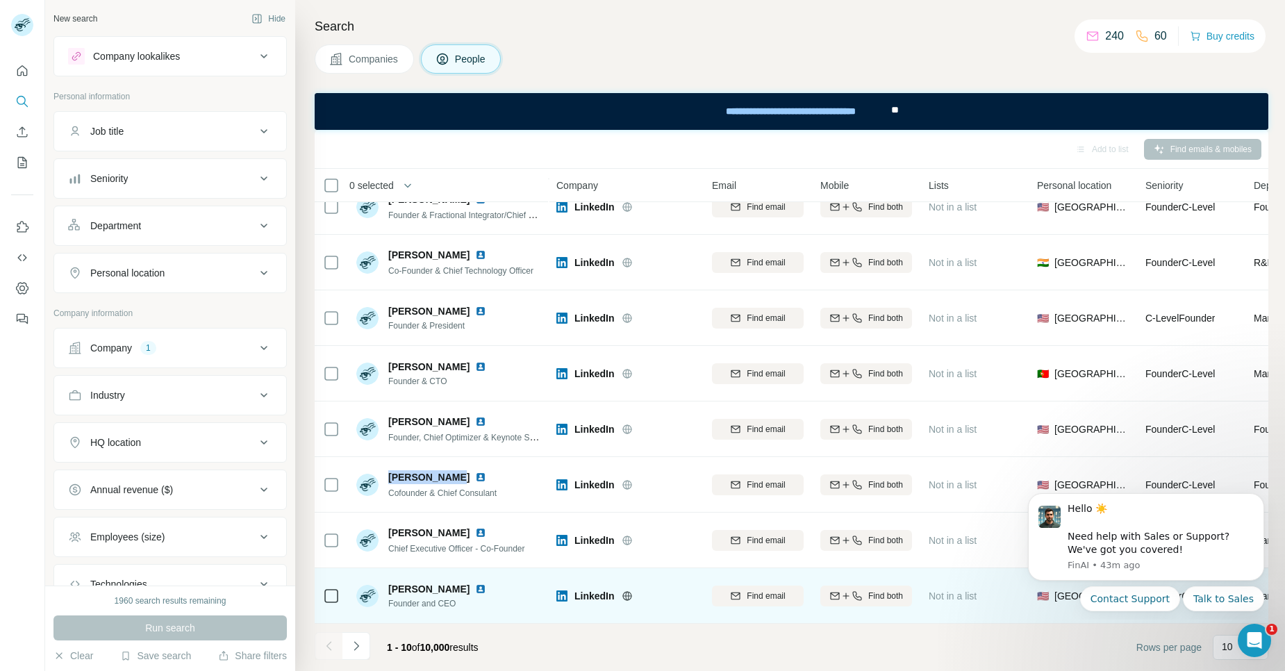
drag, startPoint x: 388, startPoint y: 584, endPoint x: 463, endPoint y: 582, distance: 74.4
click at [463, 582] on div "[PERSON_NAME]" at bounding box center [440, 589] width 104 height 14
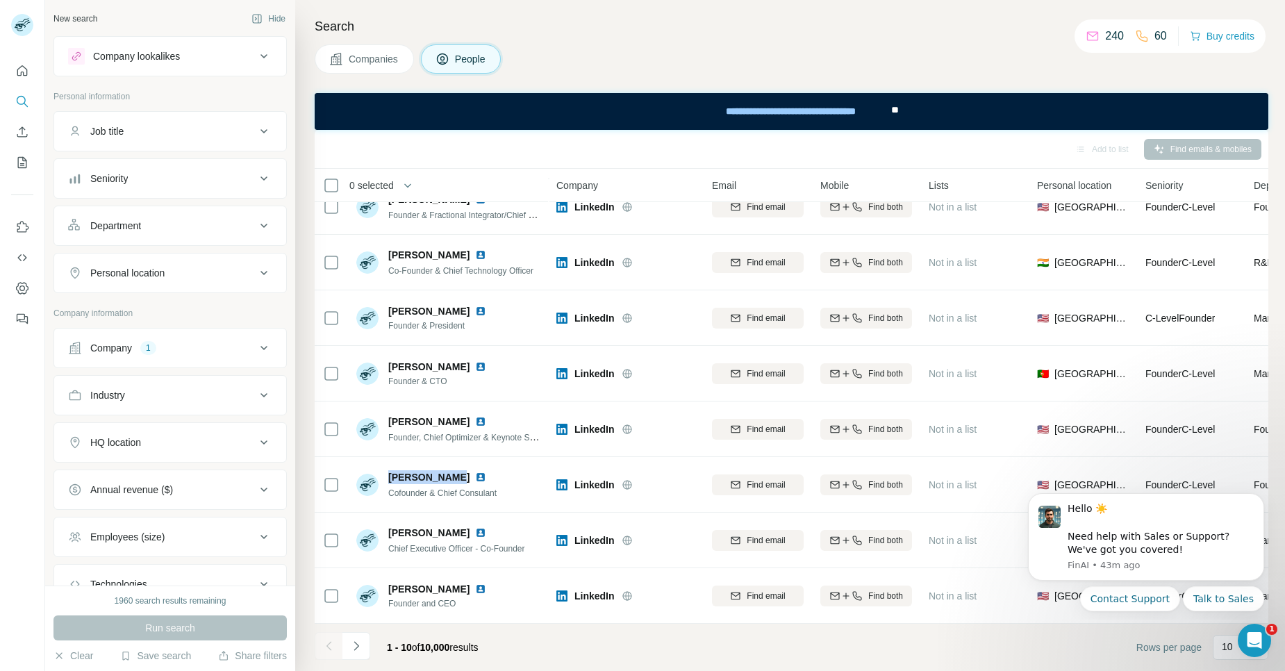
copy span "[PERSON_NAME]"
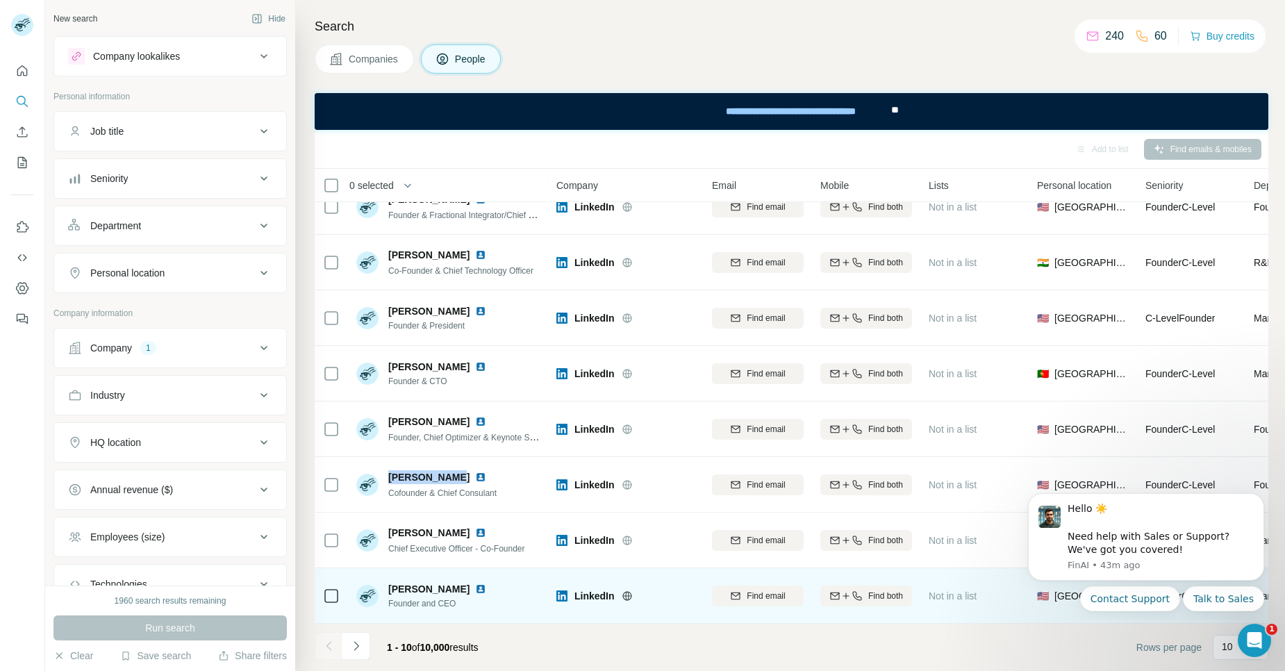
click at [475, 584] on img at bounding box center [480, 589] width 11 height 11
